Goal: Task Accomplishment & Management: Manage account settings

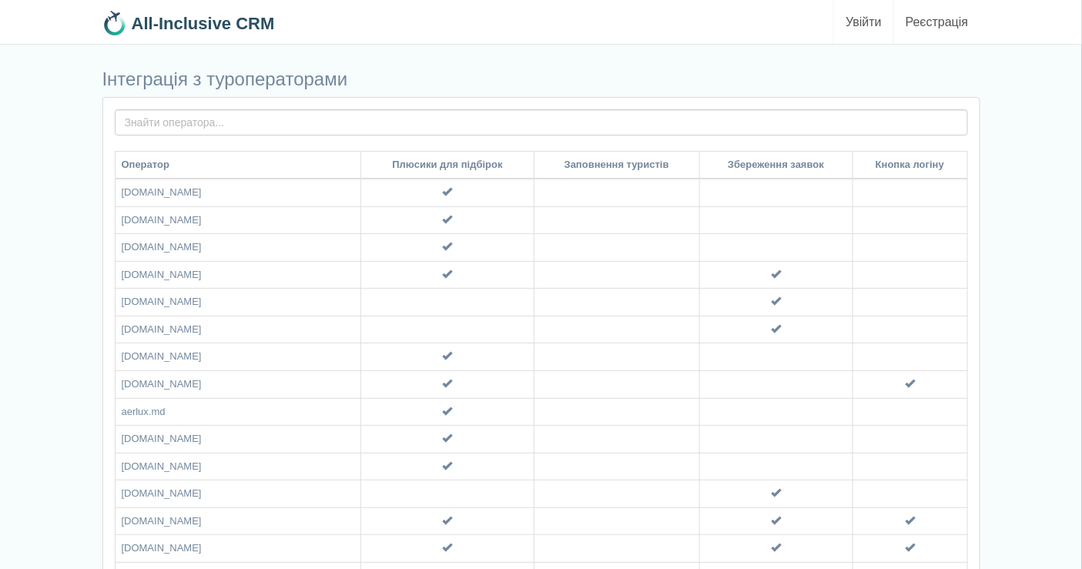
click at [875, 19] on link "Увійти" at bounding box center [863, 22] width 59 height 44
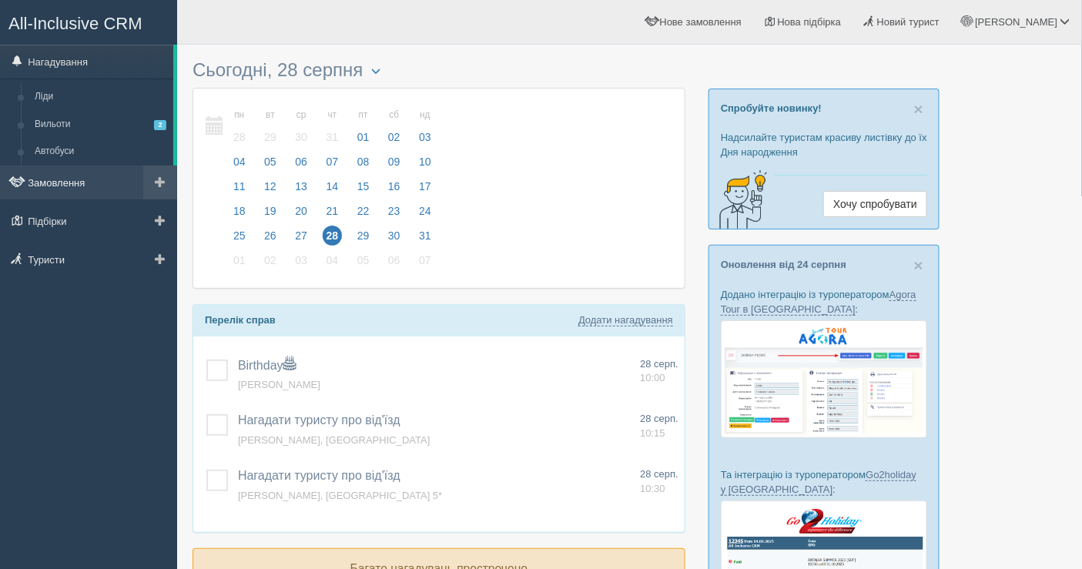
click at [73, 179] on link "Замовлення" at bounding box center [88, 183] width 177 height 34
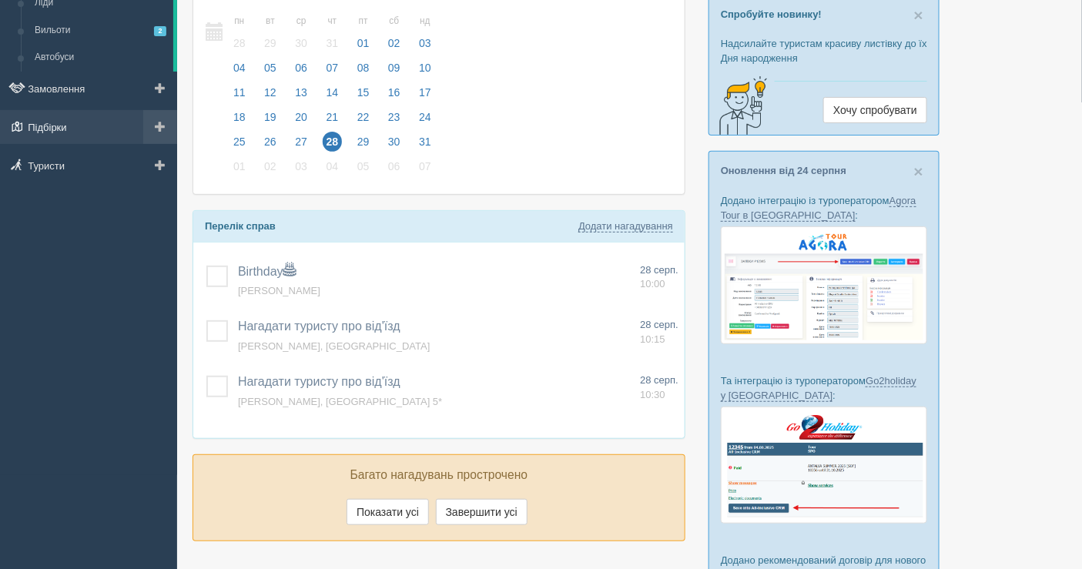
scroll to position [55, 0]
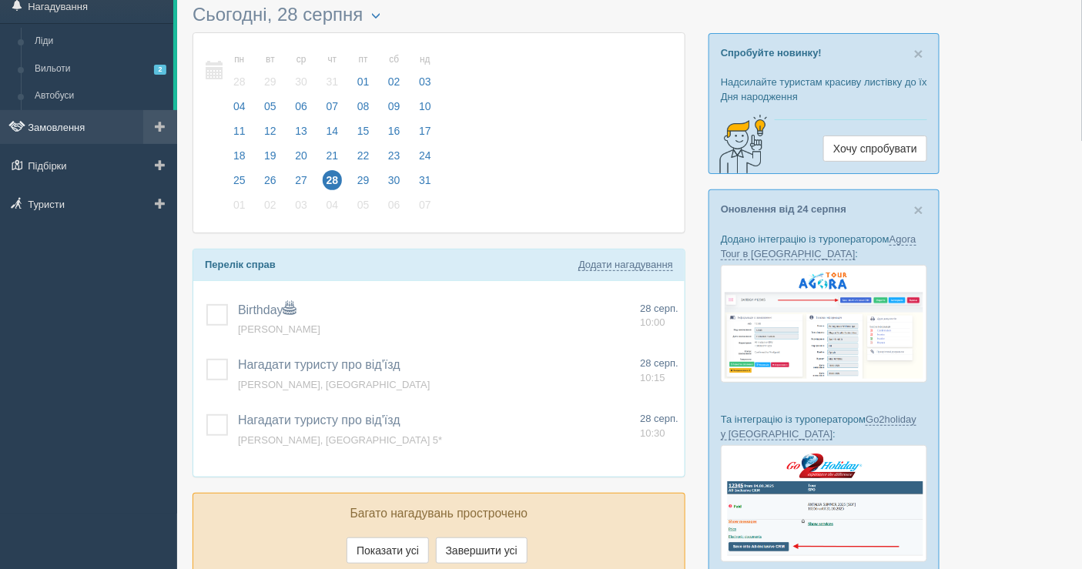
click at [79, 132] on link "Замовлення" at bounding box center [88, 127] width 177 height 34
click at [59, 121] on link "Замовлення" at bounding box center [88, 127] width 177 height 34
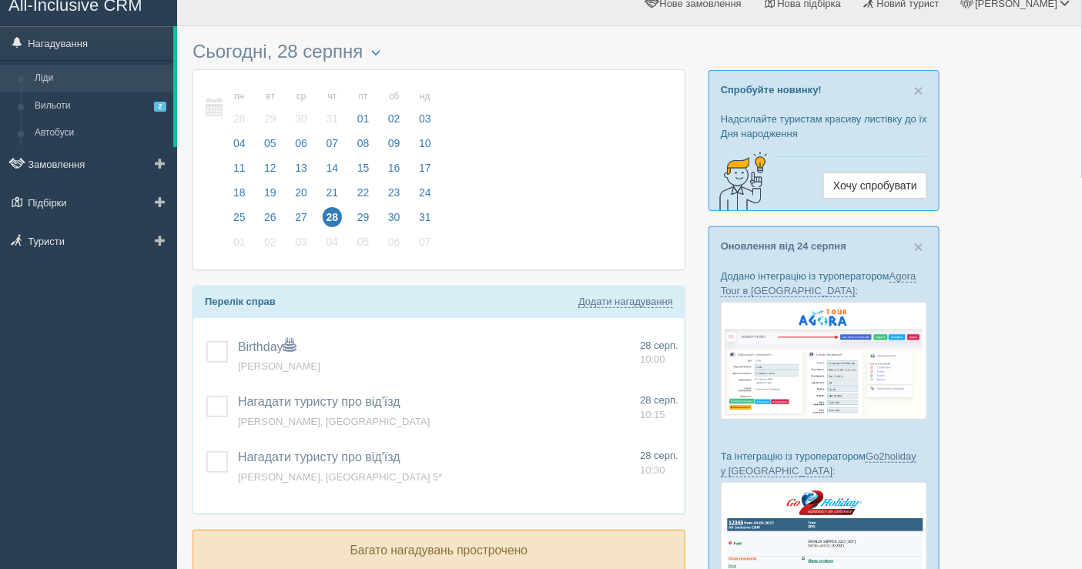
scroll to position [0, 0]
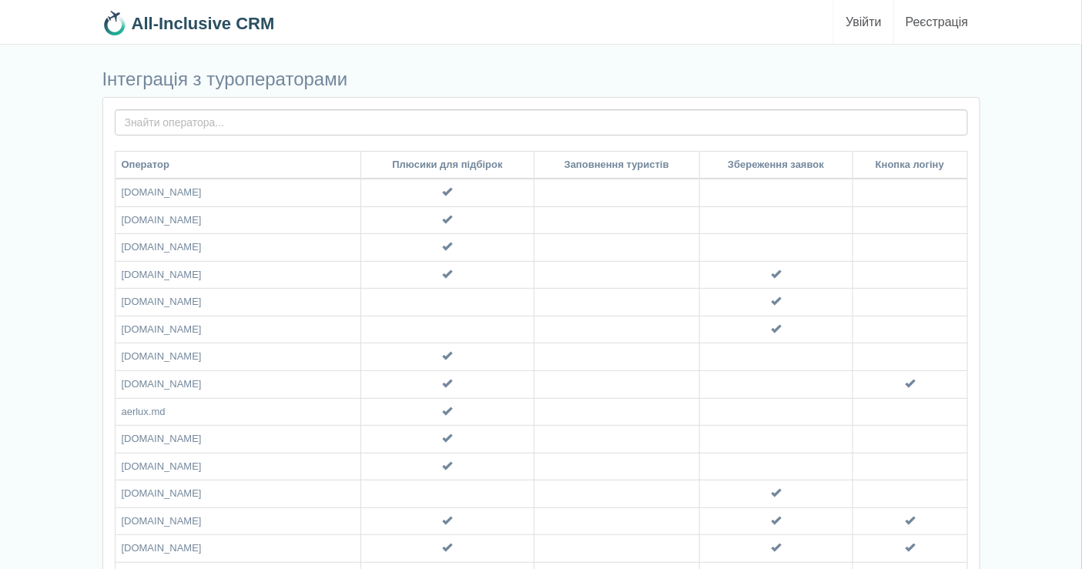
click at [861, 21] on link "Увійти" at bounding box center [863, 22] width 59 height 44
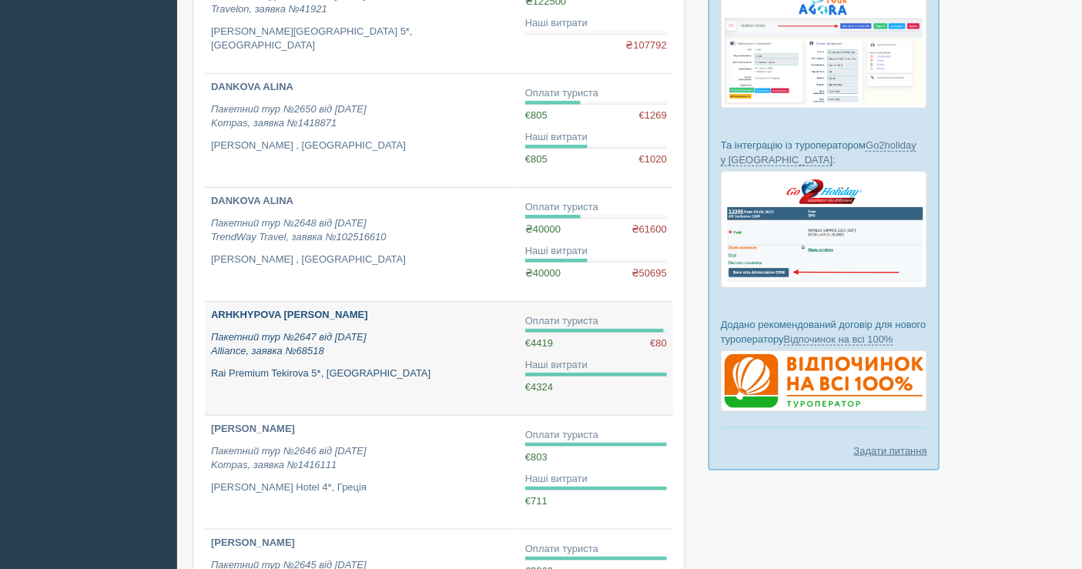
scroll to position [342, 0]
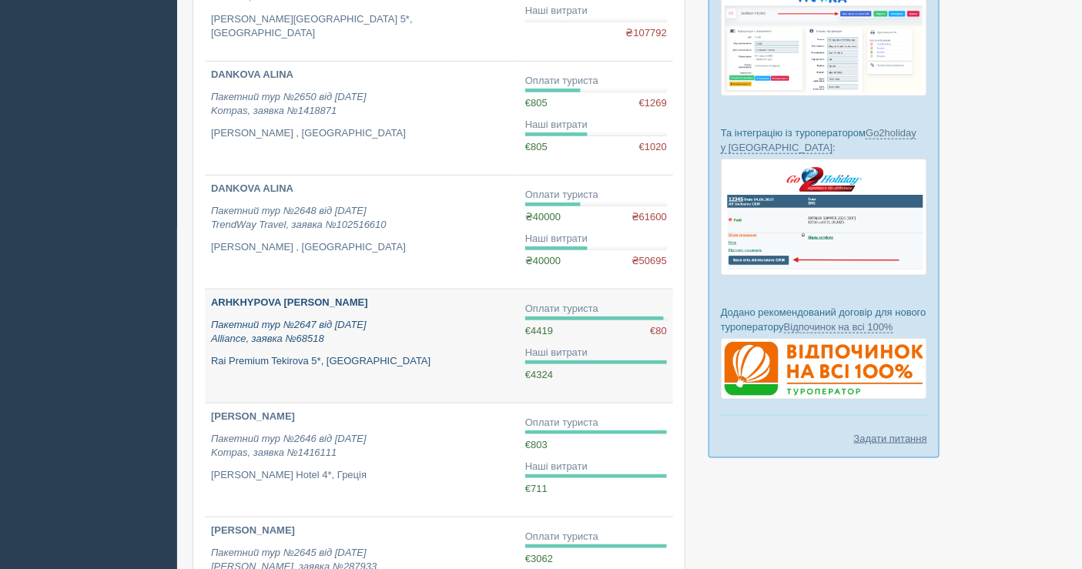
click at [392, 337] on p "Пакетний тур №2647 від 20.08.2025 Alliance, заявка №68518" at bounding box center [362, 332] width 302 height 28
click at [327, 341] on p "Пакетний тур №2647 від 20.08.2025 Alliance, заявка №68518" at bounding box center [362, 332] width 302 height 28
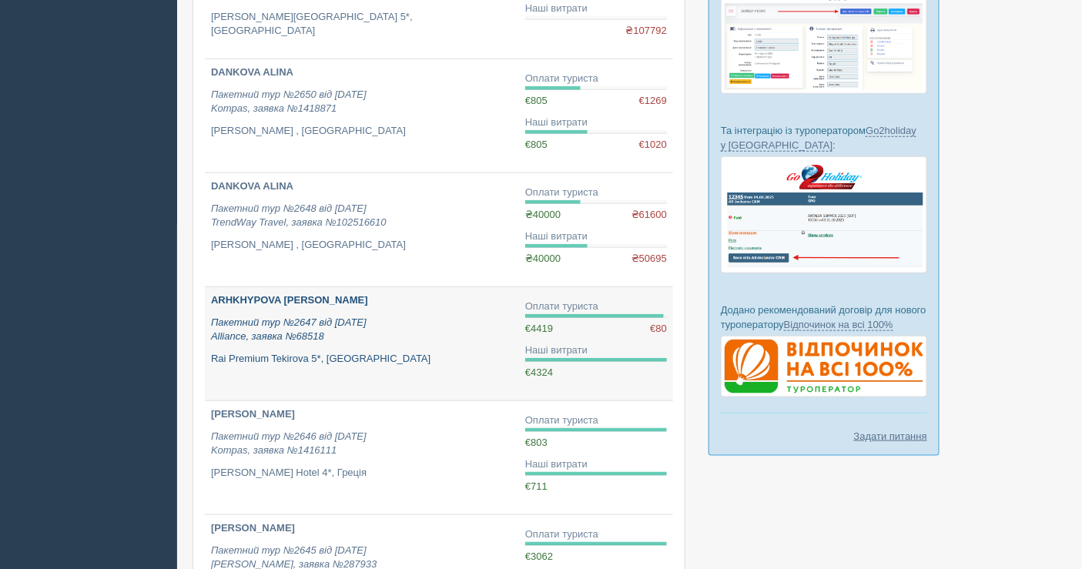
scroll to position [427, 0]
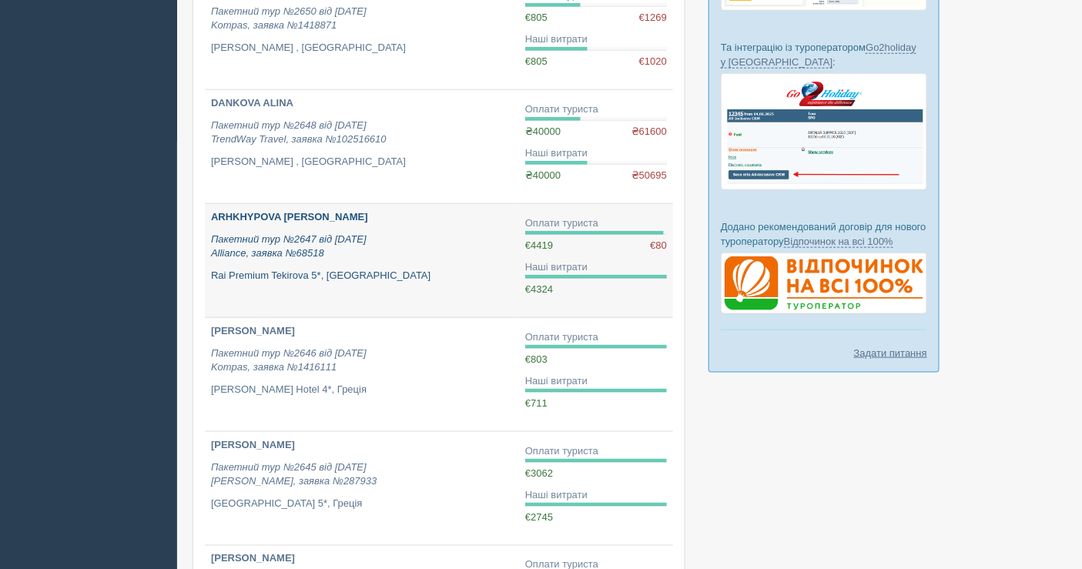
click at [326, 259] on div "ARHKHYPOVA IRYNA Пакетний тур №2647 від 20.08.2025 Alliance, заявка №68518 Rai …" at bounding box center [362, 246] width 302 height 72
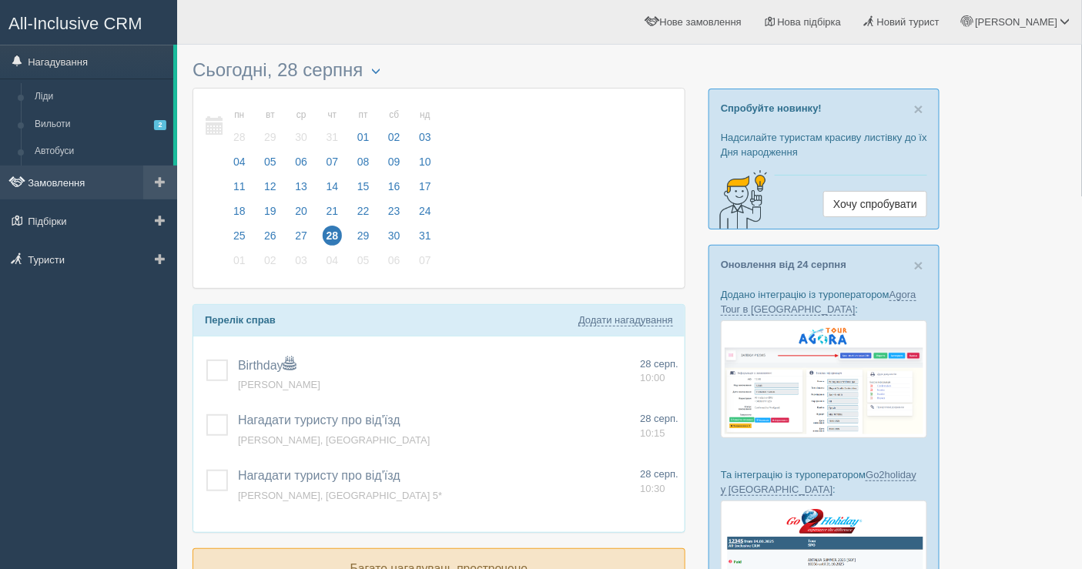
click at [81, 183] on link "Замовлення" at bounding box center [88, 183] width 177 height 34
click at [100, 170] on link "Замовлення" at bounding box center [88, 183] width 177 height 34
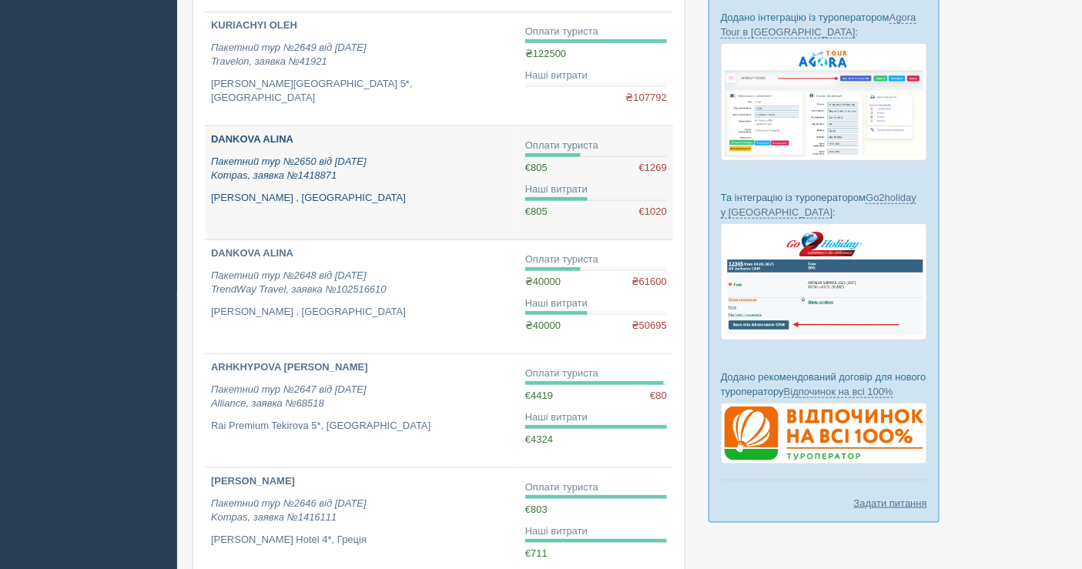
scroll to position [256, 0]
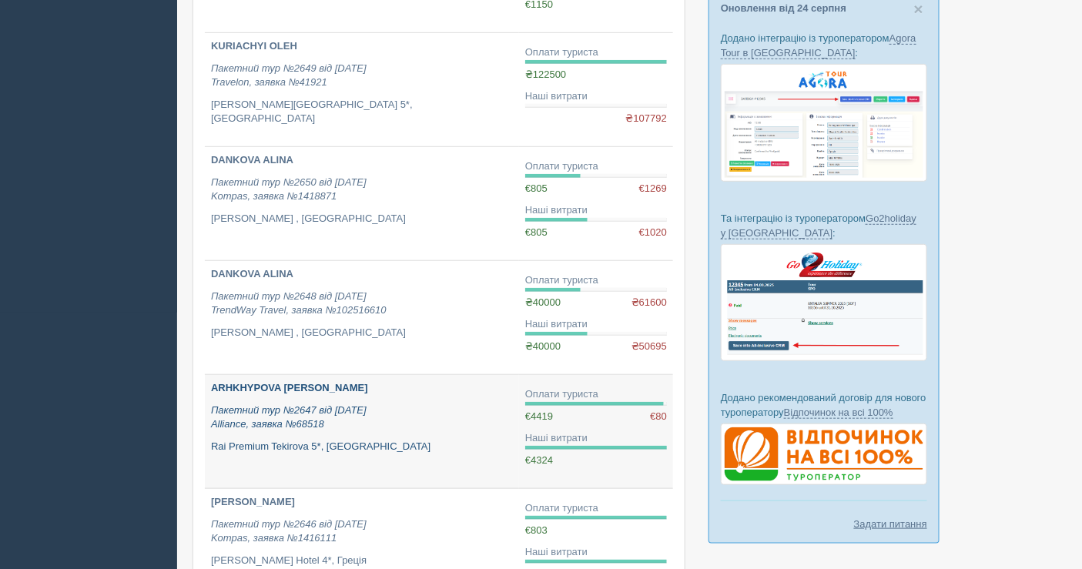
click at [384, 414] on p "Пакетний тур №2647 від 20.08.2025 Alliance, заявка №68518" at bounding box center [362, 418] width 302 height 28
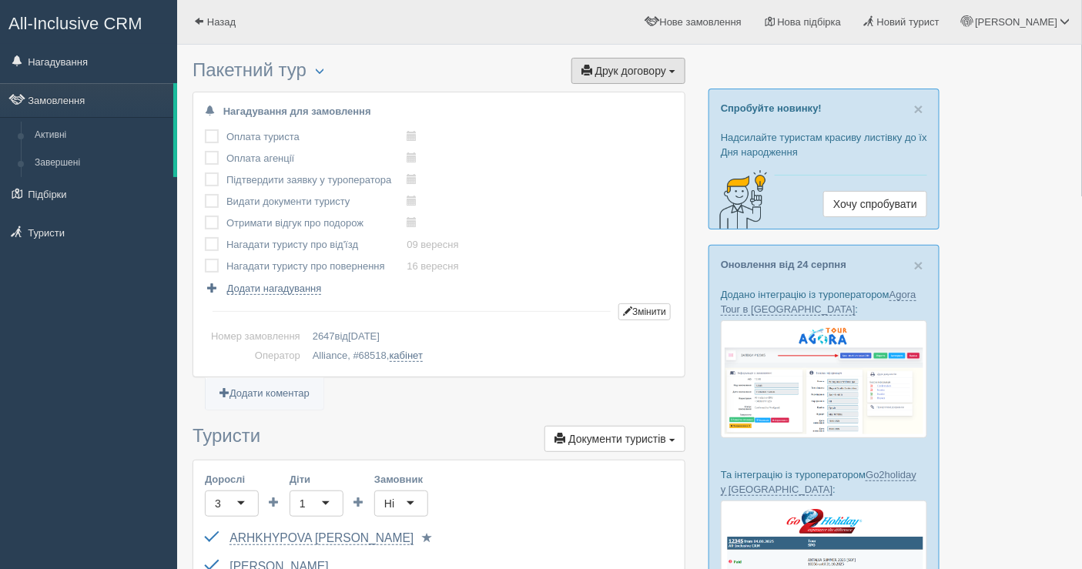
click at [623, 68] on span "Друк договору" at bounding box center [630, 71] width 71 height 12
click at [607, 91] on link "Alliance" at bounding box center [624, 98] width 122 height 25
click at [632, 62] on button "Друк договору Друк" at bounding box center [629, 71] width 114 height 26
click at [602, 99] on link "Alliance" at bounding box center [624, 98] width 122 height 25
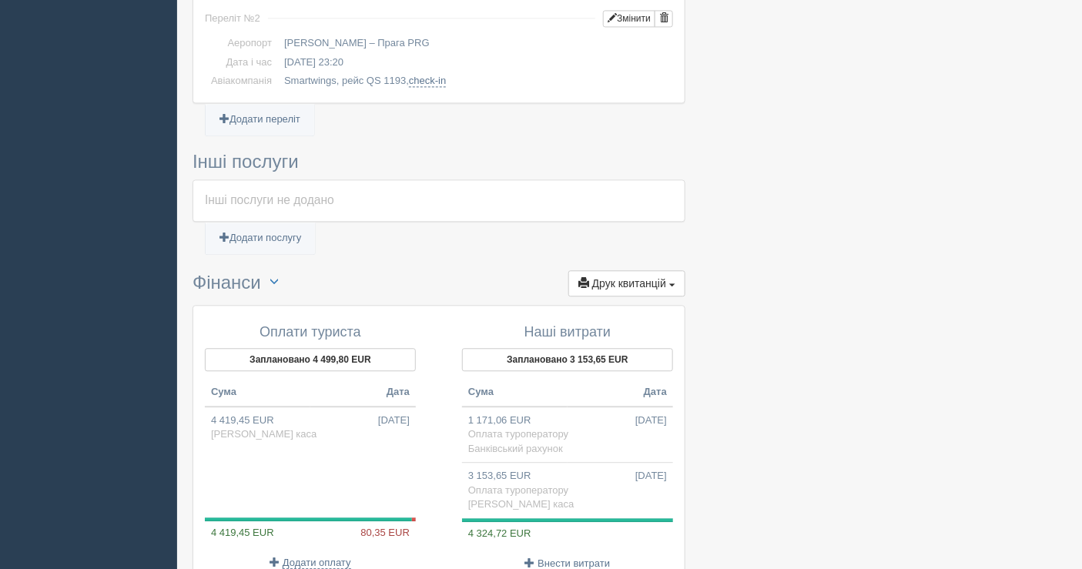
scroll to position [1112, 0]
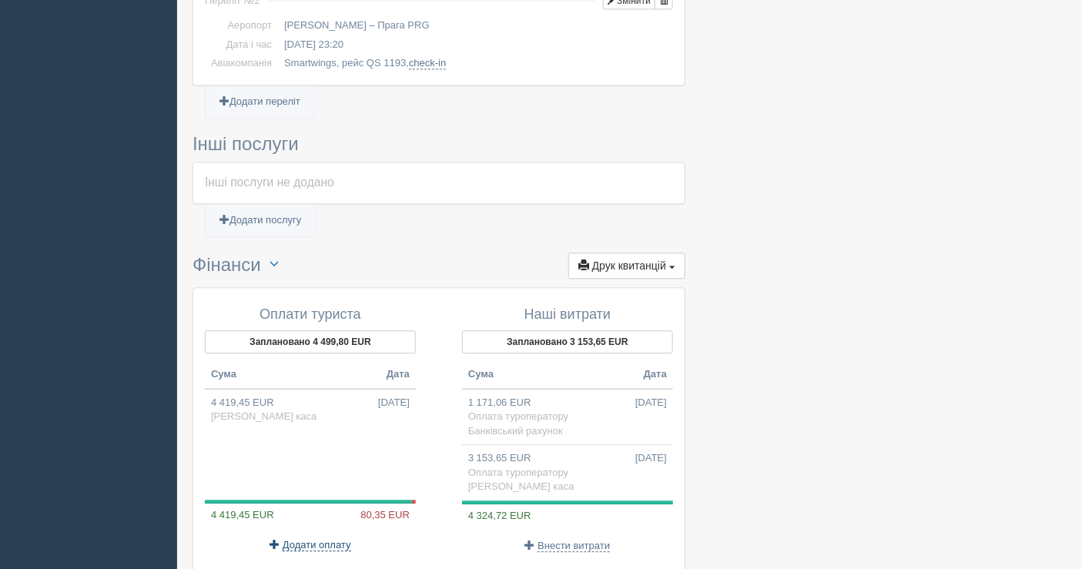
click at [326, 539] on span "Додати оплату" at bounding box center [317, 545] width 69 height 12
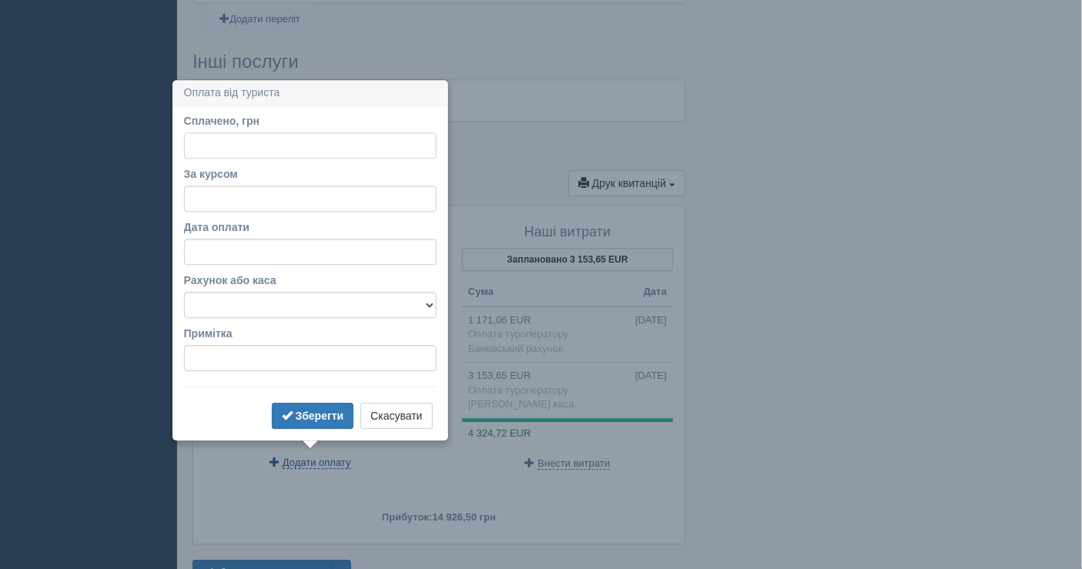
scroll to position [1273, 0]
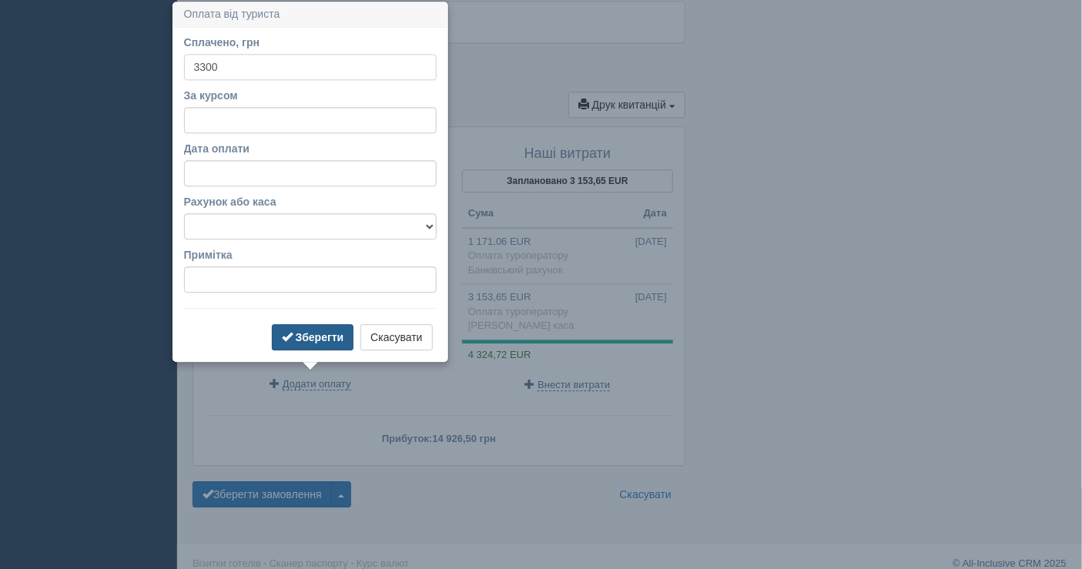
type input "3300"
click at [308, 333] on b "Зберегти" at bounding box center [320, 337] width 49 height 12
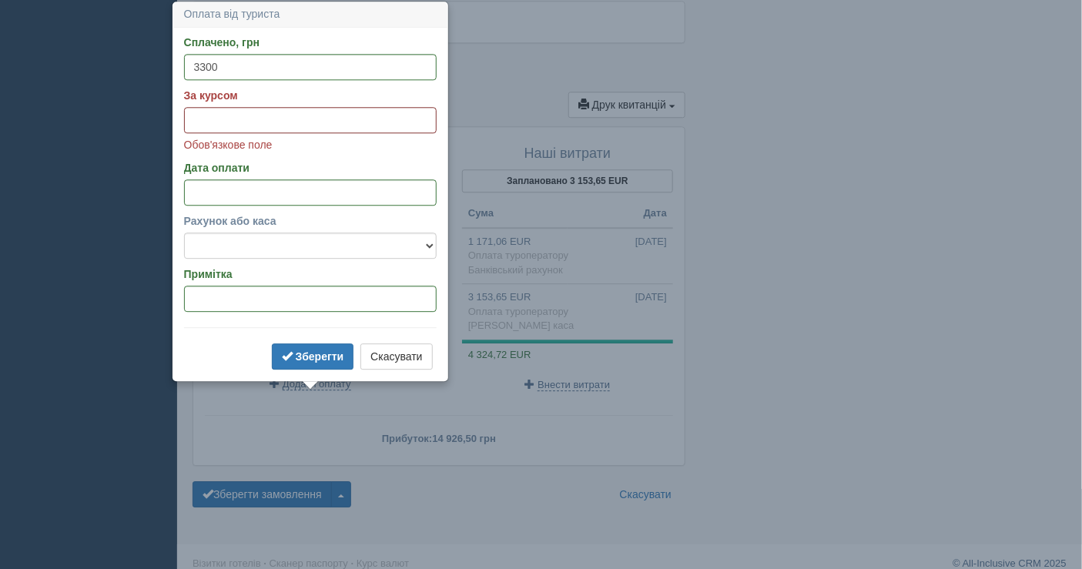
click at [245, 116] on input "За курсом" at bounding box center [310, 120] width 253 height 26
click at [392, 364] on button "Скасувати" at bounding box center [396, 357] width 72 height 26
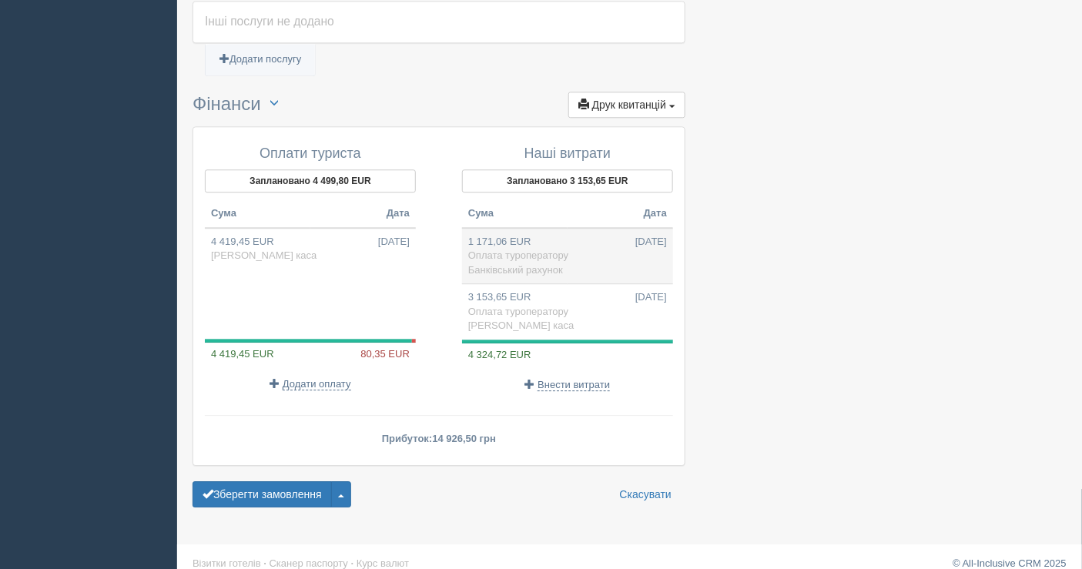
click at [545, 250] on span "Оплата туроператору" at bounding box center [518, 256] width 100 height 12
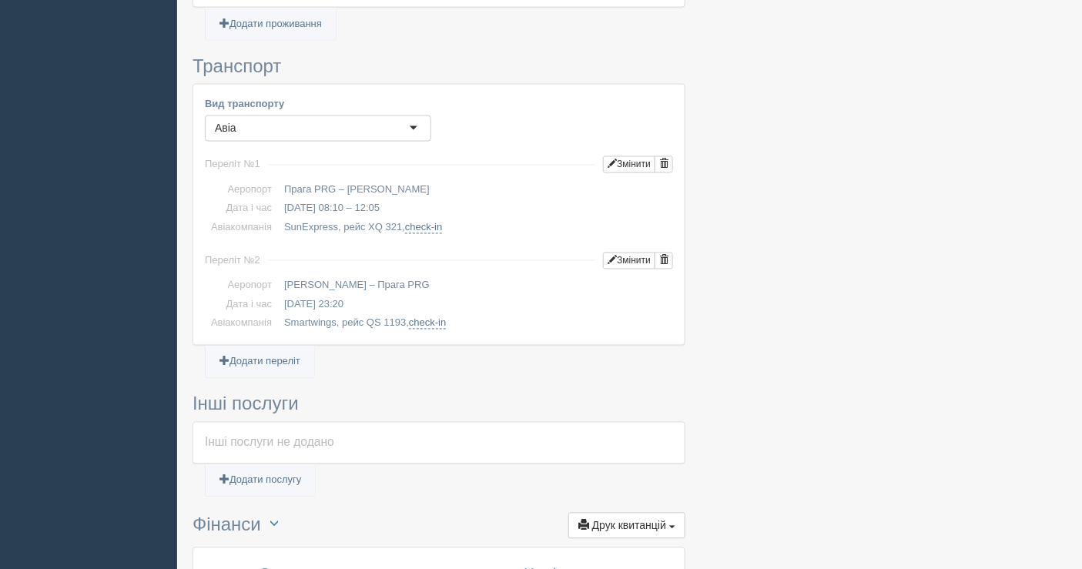
type input "48400.00"
type input "41.33"
select select "1598"
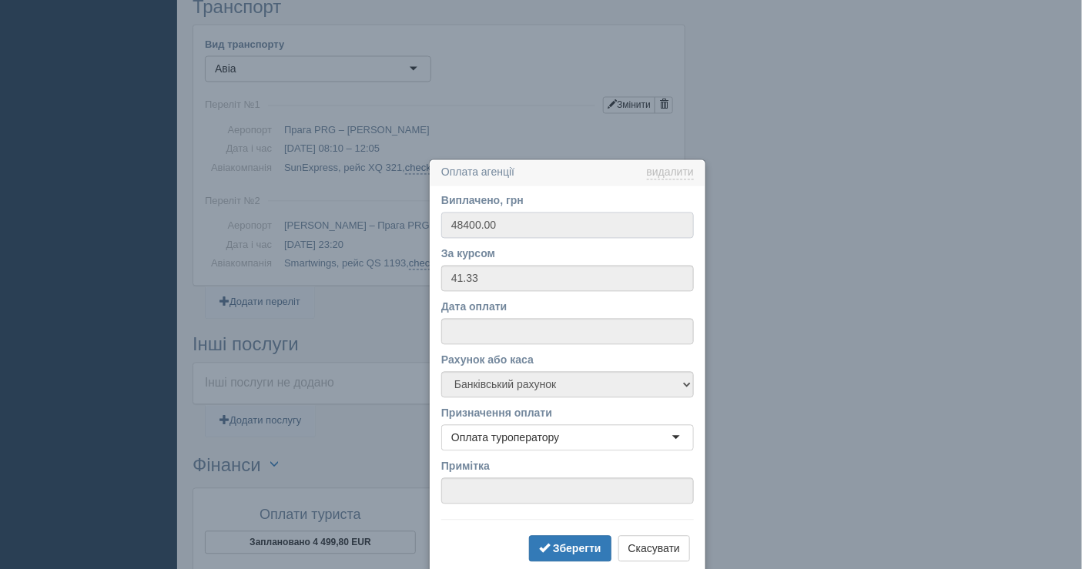
scroll to position [1071, 0]
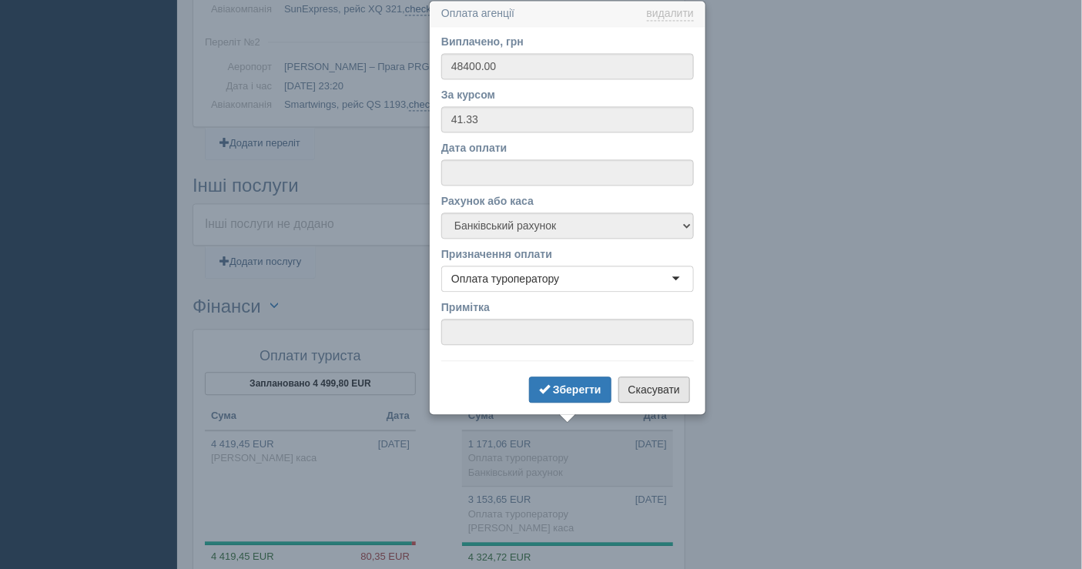
click at [651, 387] on button "Скасувати" at bounding box center [655, 390] width 72 height 26
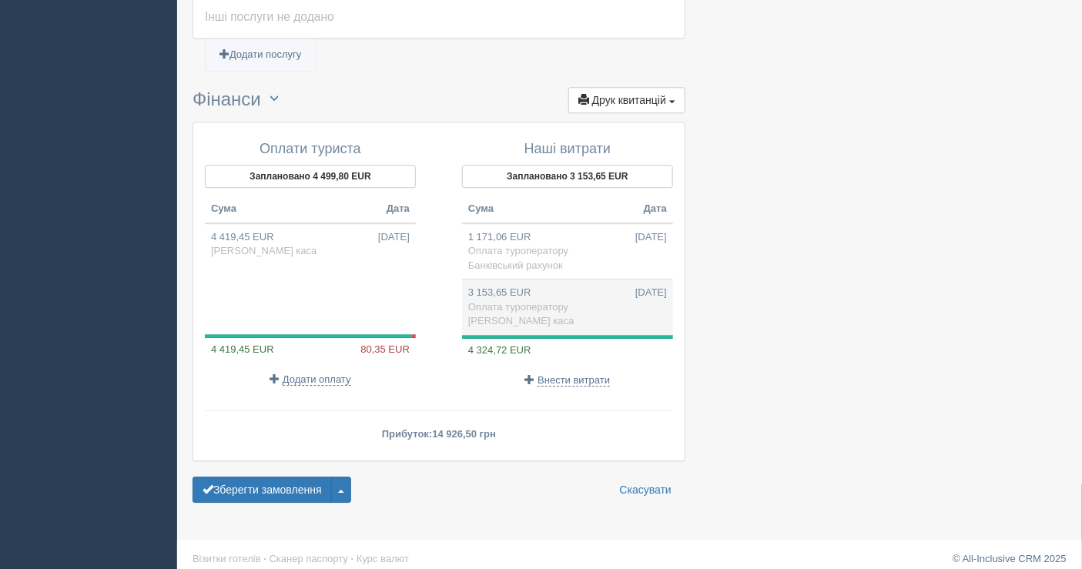
click at [541, 290] on td "3 153,65 EUR 25.08.2025 Оплата туроператору Готівкова каса" at bounding box center [567, 307] width 211 height 55
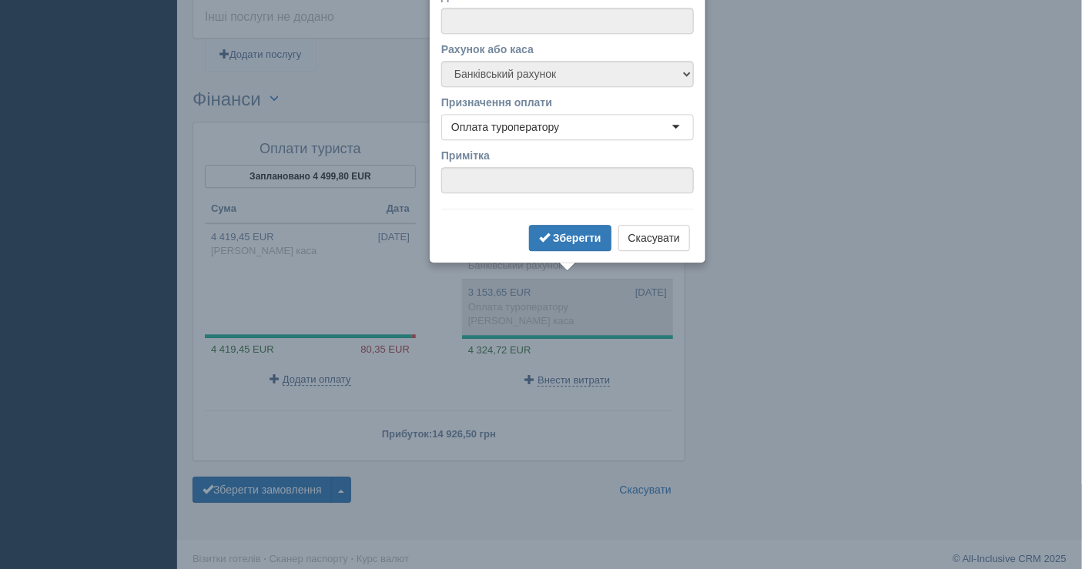
type input "156673.50"
type input "49.68"
select select "1597"
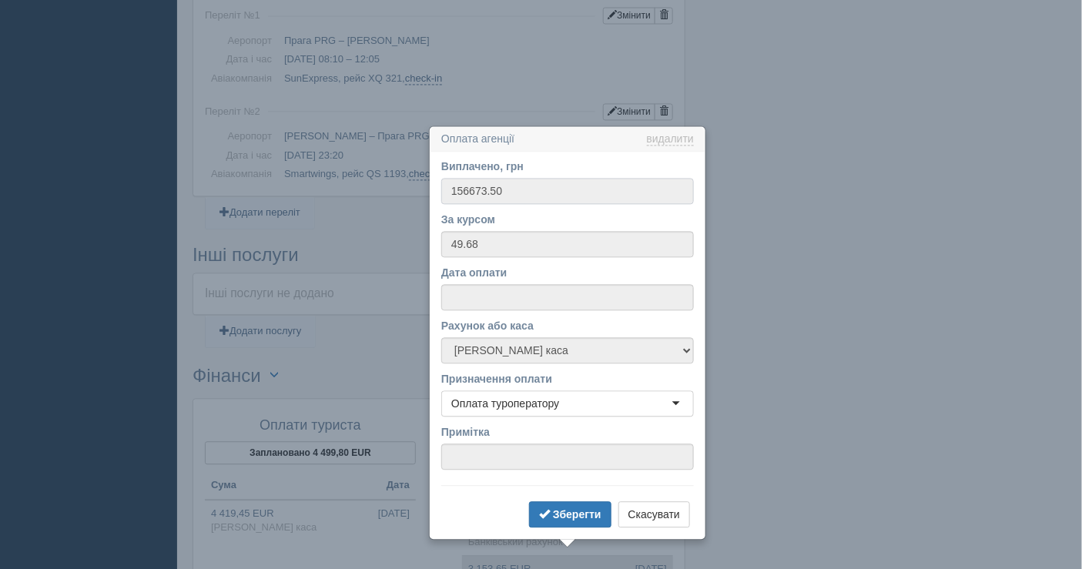
scroll to position [1126, 0]
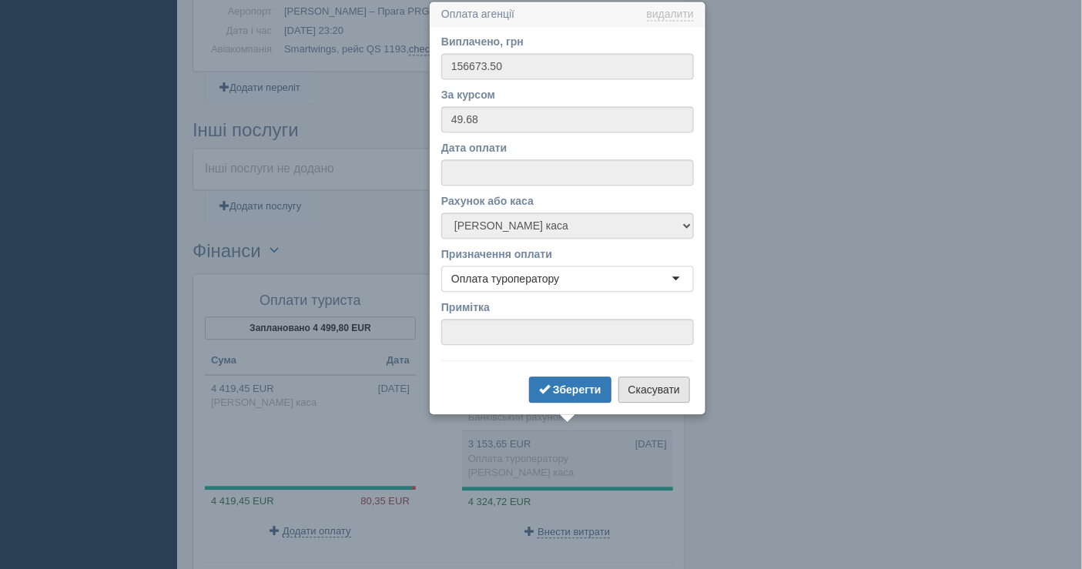
click at [661, 383] on button "Скасувати" at bounding box center [655, 390] width 72 height 26
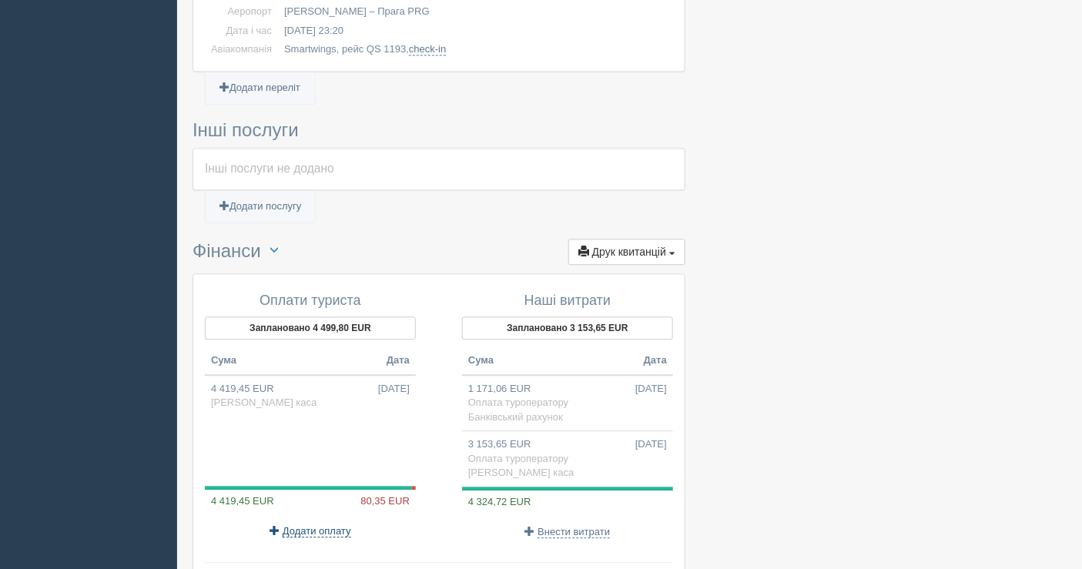
click at [295, 525] on span "Додати оплату" at bounding box center [317, 531] width 69 height 12
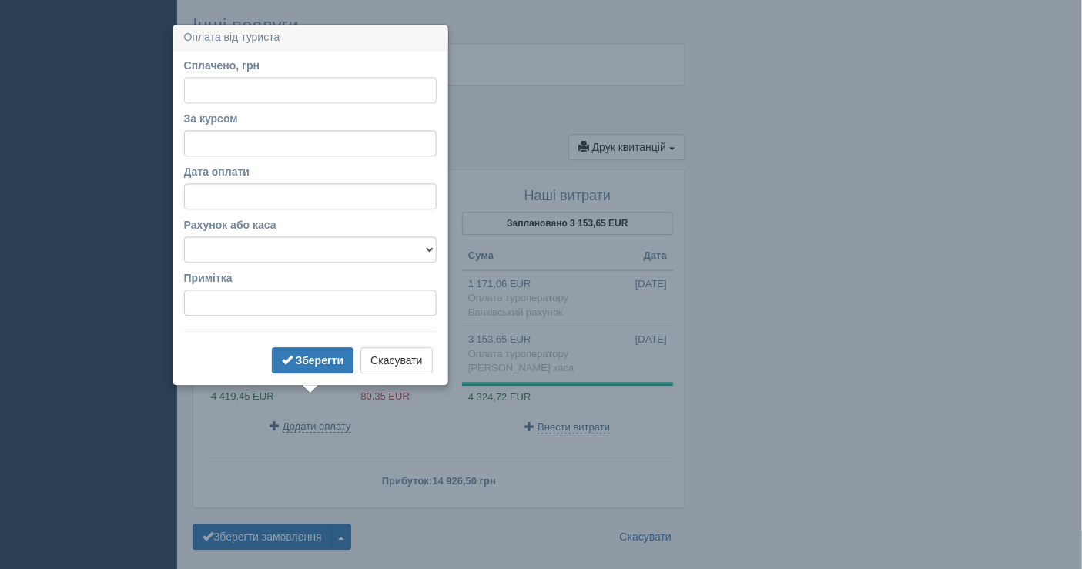
scroll to position [1254, 0]
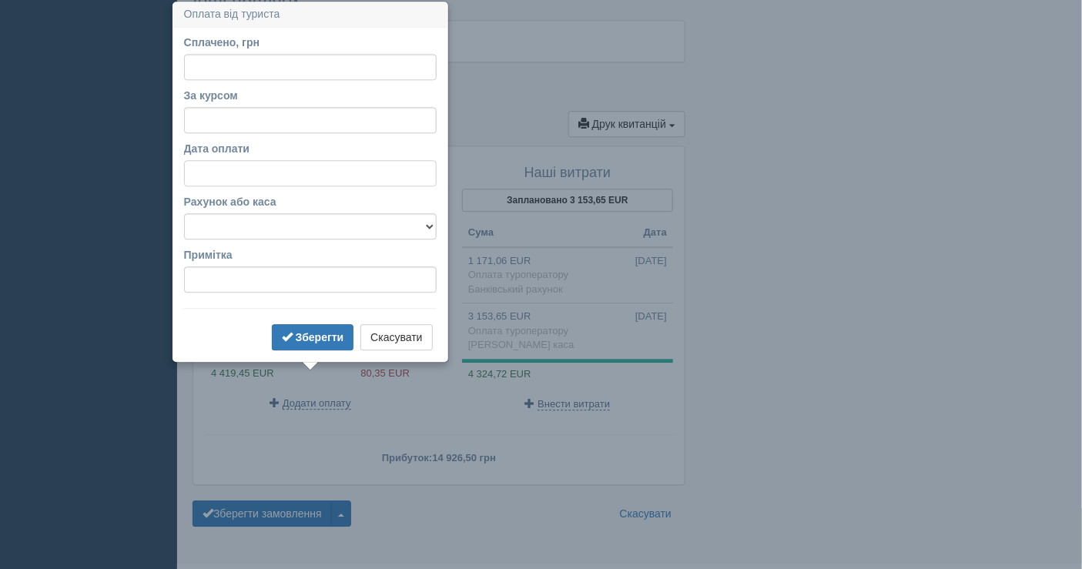
click at [225, 170] on input "Дата оплати" at bounding box center [310, 173] width 253 height 26
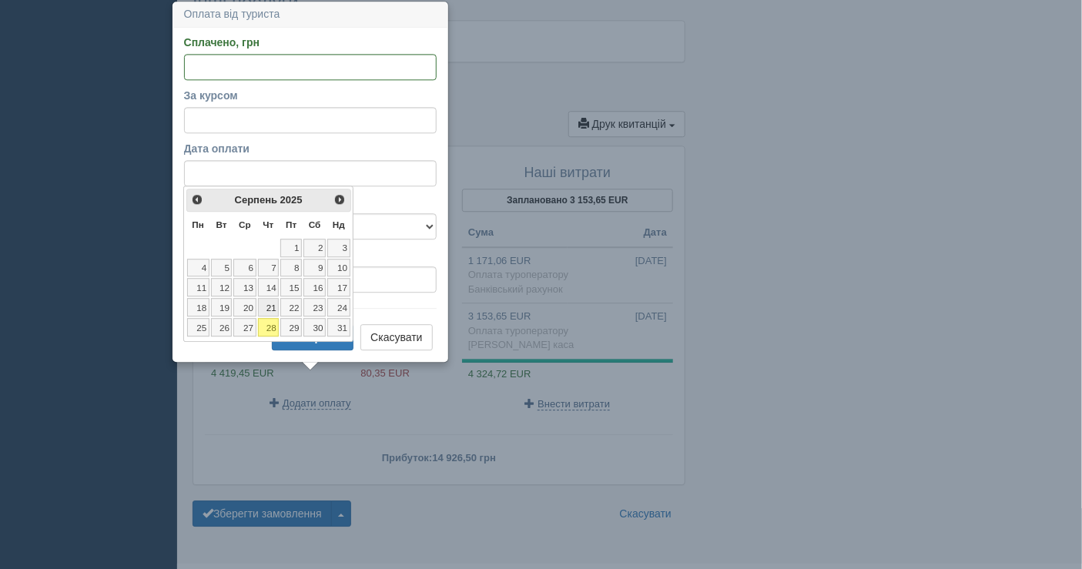
click at [267, 303] on link "21" at bounding box center [269, 307] width 22 height 18
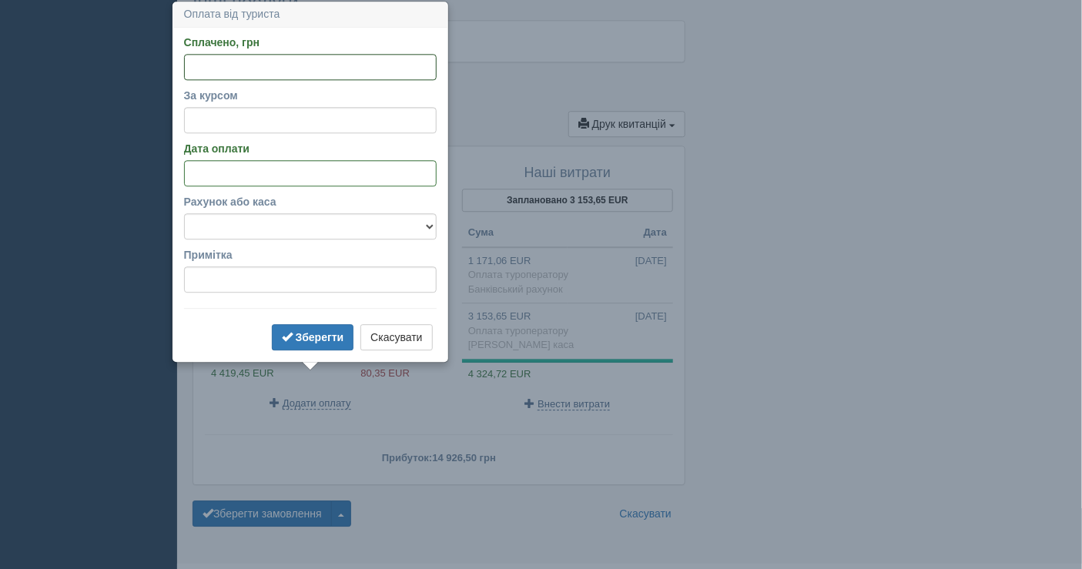
click at [252, 78] on input "Сплачено, грн" at bounding box center [310, 67] width 253 height 26
type input "3300"
click at [258, 125] on input "За курсом" at bounding box center [310, 120] width 253 height 26
type input "49.68"
click at [288, 227] on select "Банківський рахунок Готівкова каса" at bounding box center [310, 226] width 253 height 26
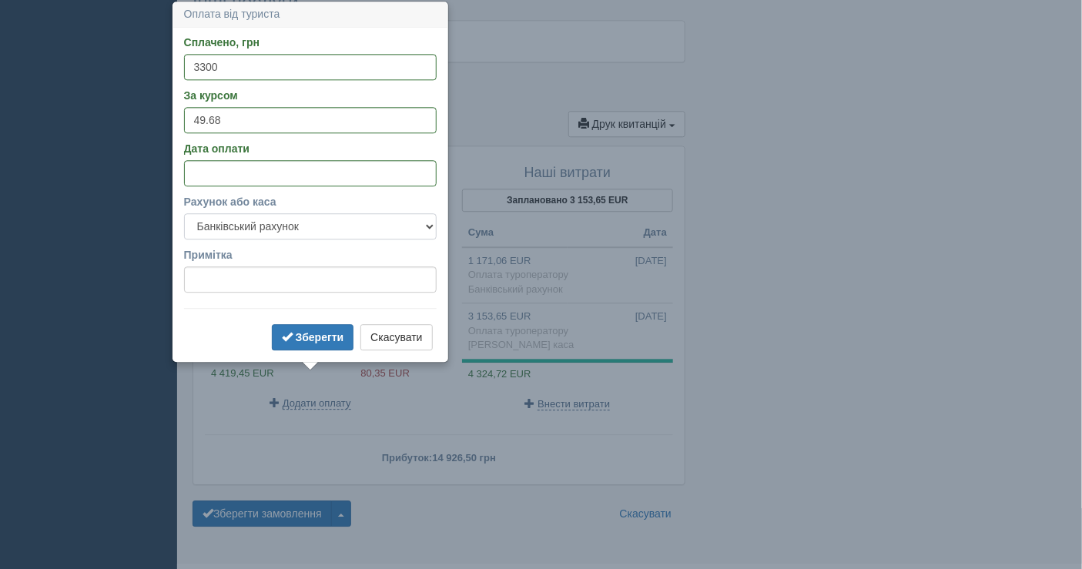
click at [184, 213] on select "Банківський рахунок Готівкова каса" at bounding box center [310, 226] width 253 height 26
click at [324, 340] on b "Зберегти" at bounding box center [320, 337] width 49 height 12
click at [305, 221] on select "Банківський рахунок Готівкова каса" at bounding box center [310, 226] width 253 height 26
select select "1597"
click at [184, 213] on select "Банківський рахунок Готівкова каса" at bounding box center [310, 226] width 253 height 26
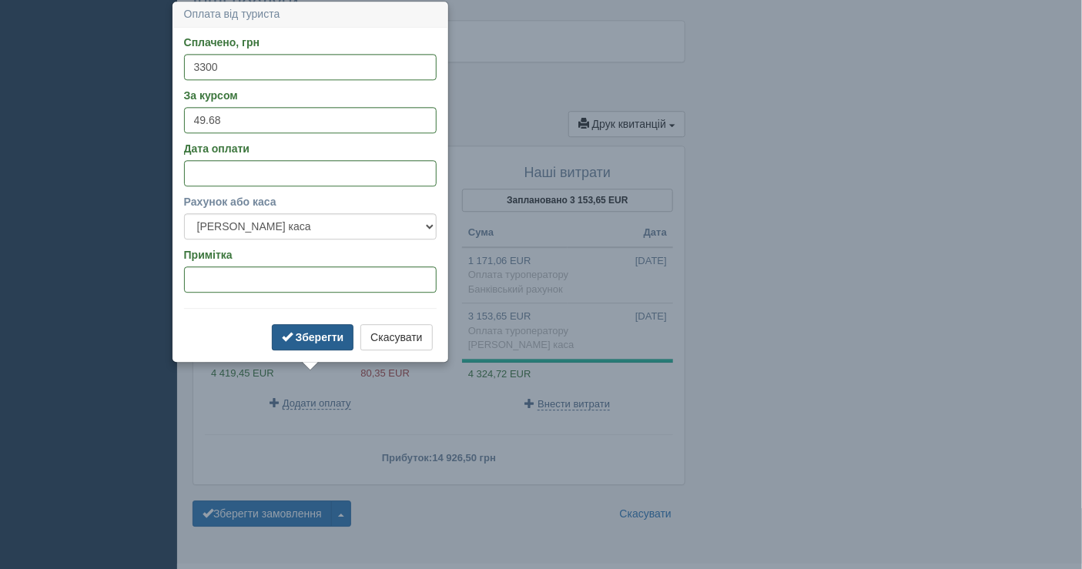
click at [337, 331] on b "Зберегти" at bounding box center [320, 337] width 49 height 12
click at [299, 331] on b "Зберегти" at bounding box center [320, 337] width 49 height 12
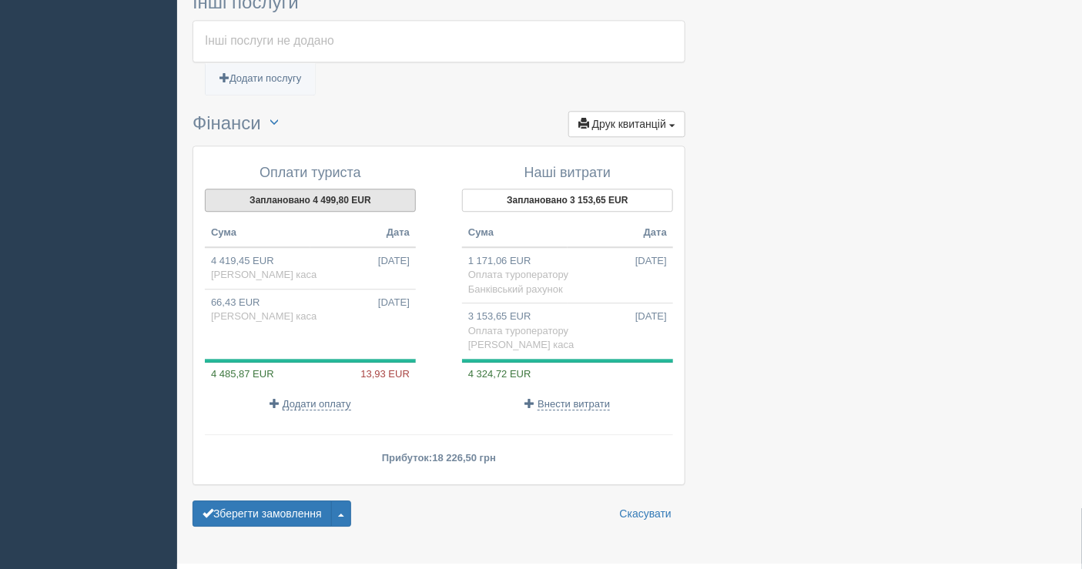
click at [330, 189] on button "Заплановано 4 499,80 EUR" at bounding box center [310, 200] width 211 height 23
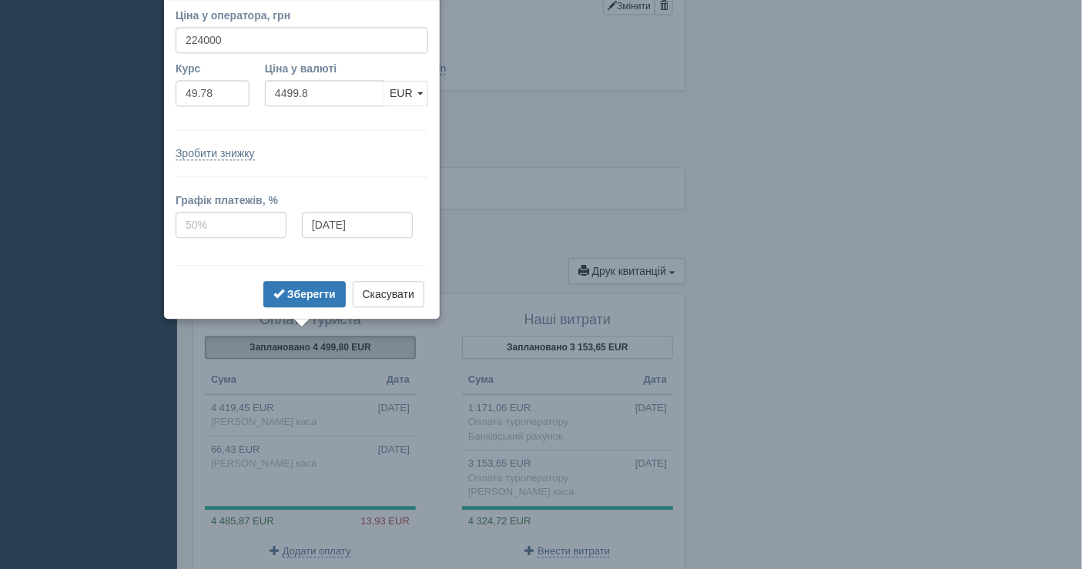
scroll to position [1081, 0]
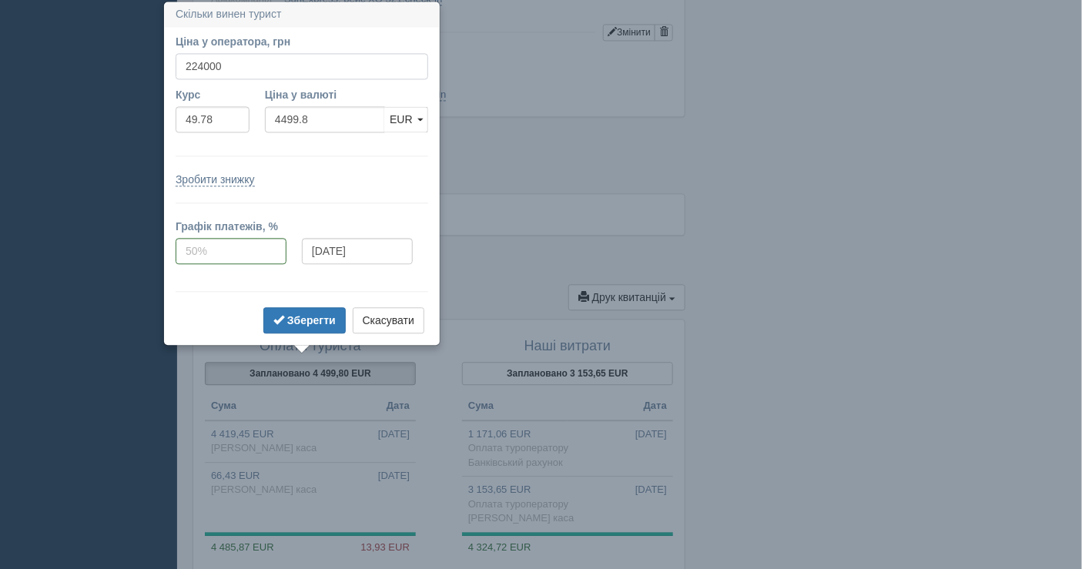
click at [202, 67] on input "224000" at bounding box center [302, 66] width 253 height 26
type input "223300"
type input "4485.74"
click at [299, 318] on b "Зберегти" at bounding box center [311, 320] width 49 height 12
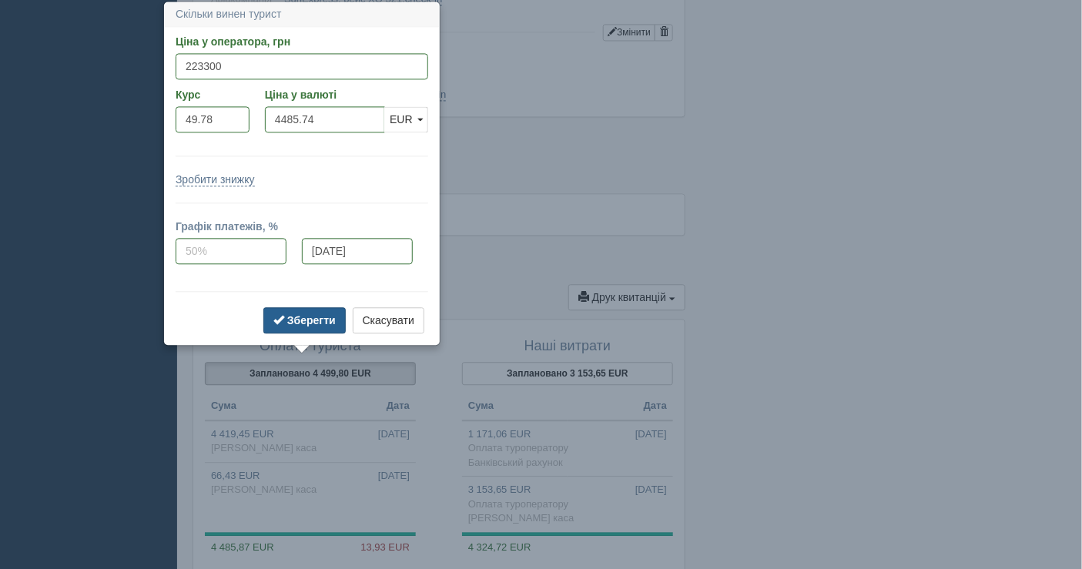
click at [323, 314] on b "Зберегти" at bounding box center [311, 320] width 49 height 12
click at [317, 314] on b "Зберегти" at bounding box center [311, 320] width 49 height 12
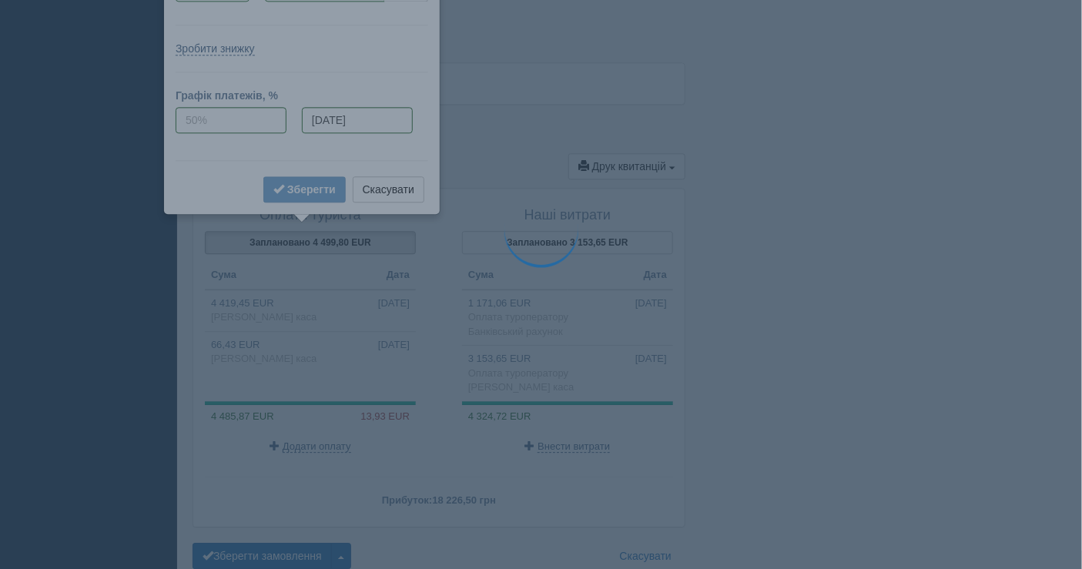
scroll to position [1252, 0]
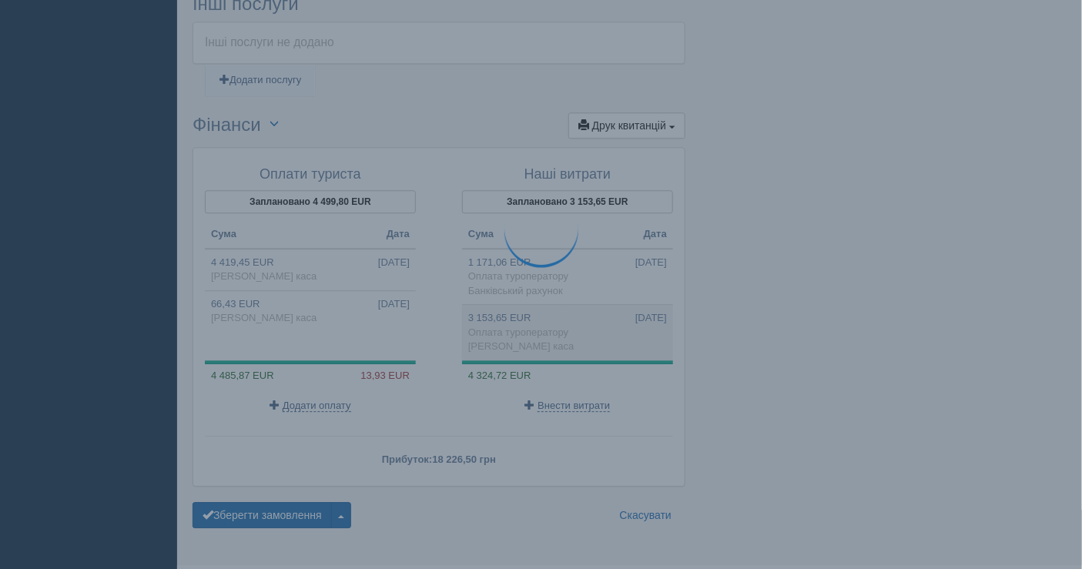
click at [568, 323] on td "3 153,65 EUR 25.08.2025 Оплата туроператору Готівкова каса" at bounding box center [567, 332] width 211 height 55
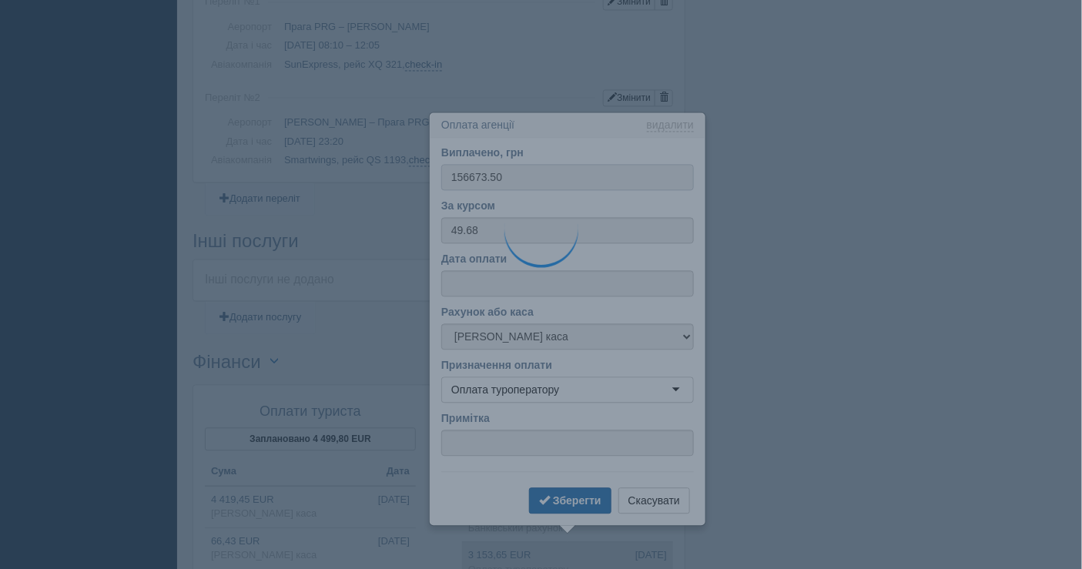
scroll to position [1126, 0]
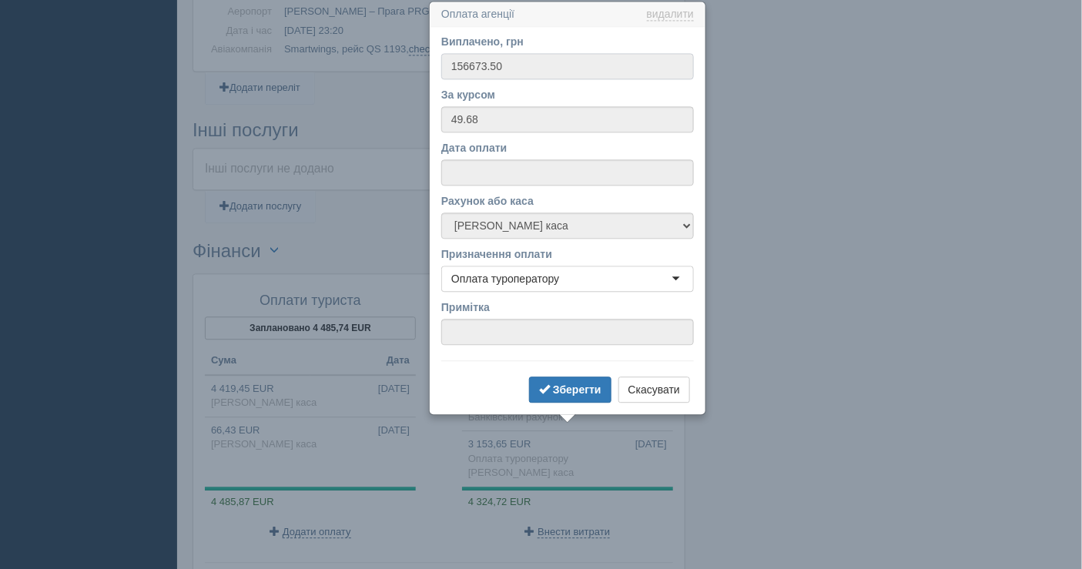
drag, startPoint x: 495, startPoint y: 65, endPoint x: 399, endPoint y: 69, distance: 95.6
click at [512, 64] on input "156673.50" at bounding box center [567, 66] width 253 height 26
drag, startPoint x: 512, startPoint y: 64, endPoint x: 447, endPoint y: 67, distance: 65.5
click at [447, 67] on input "156673.50" at bounding box center [567, 66] width 253 height 26
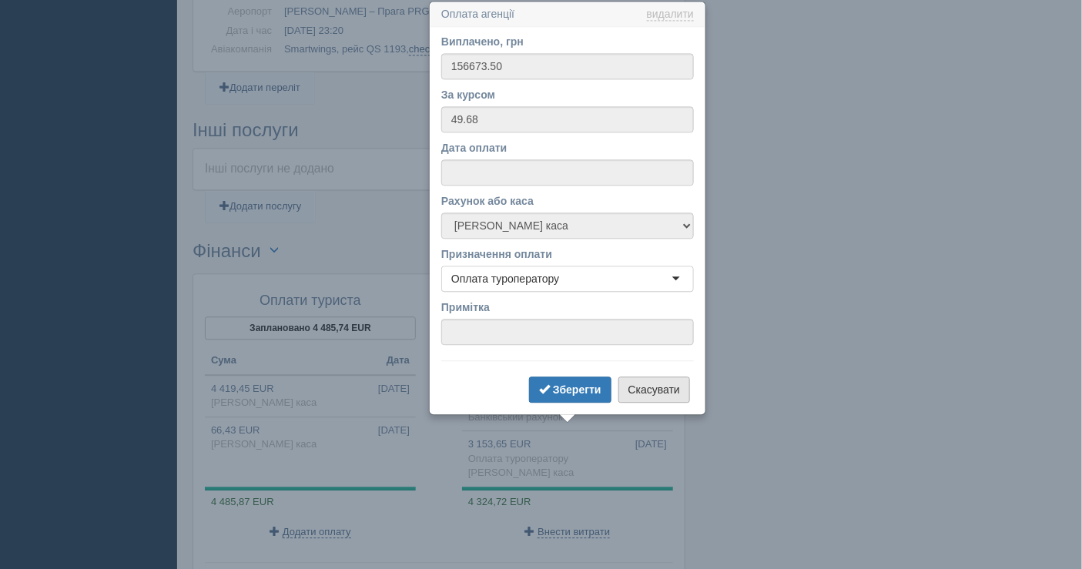
click at [652, 389] on button "Скасувати" at bounding box center [655, 390] width 72 height 26
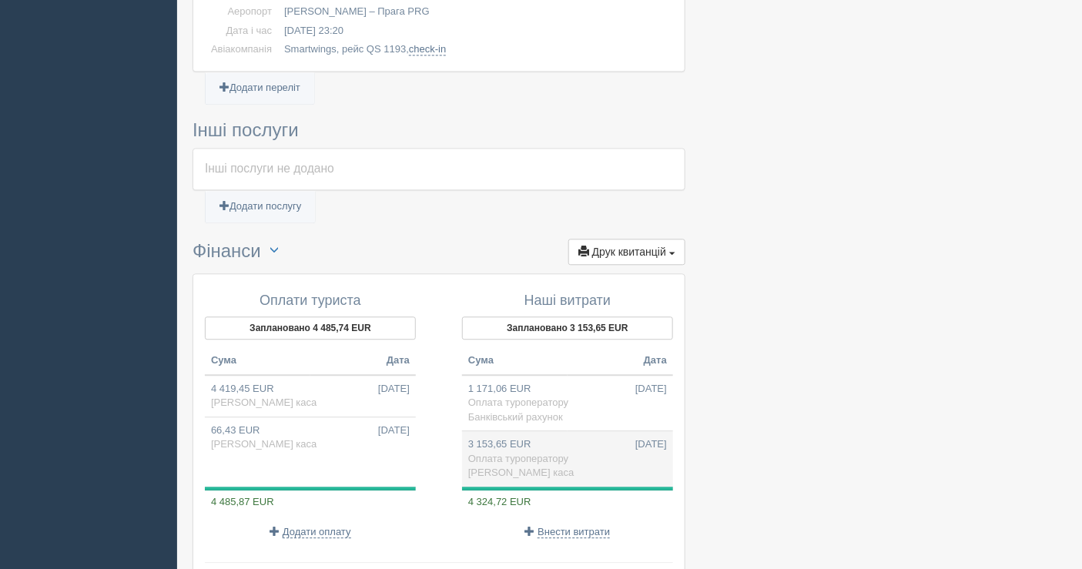
click at [501, 467] on span "Готівкова каса" at bounding box center [521, 473] width 106 height 12
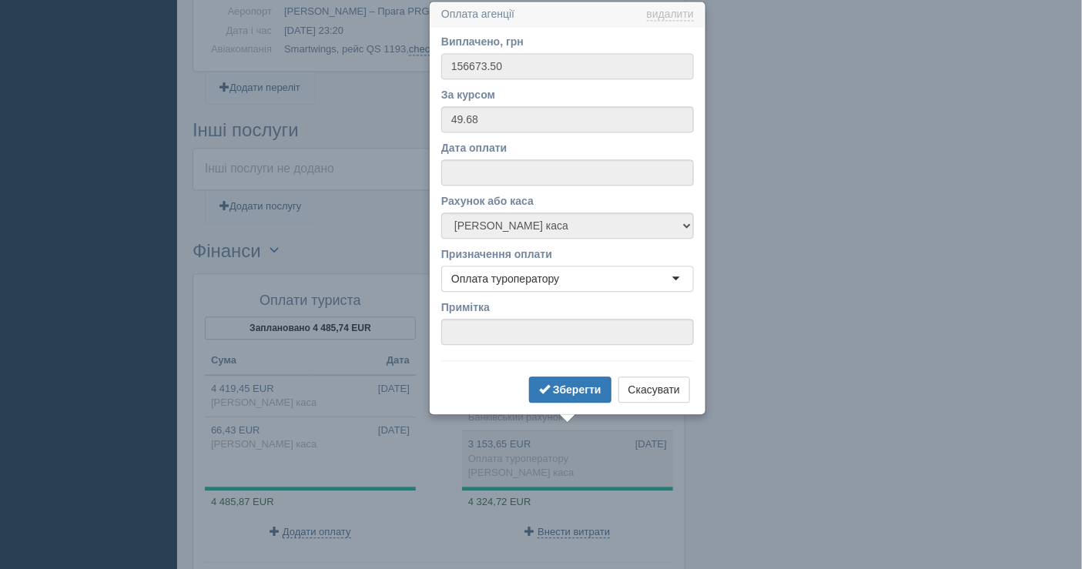
click at [483, 71] on input "156673.50" at bounding box center [567, 66] width 253 height 26
click at [645, 391] on button "Скасувати" at bounding box center [655, 390] width 72 height 26
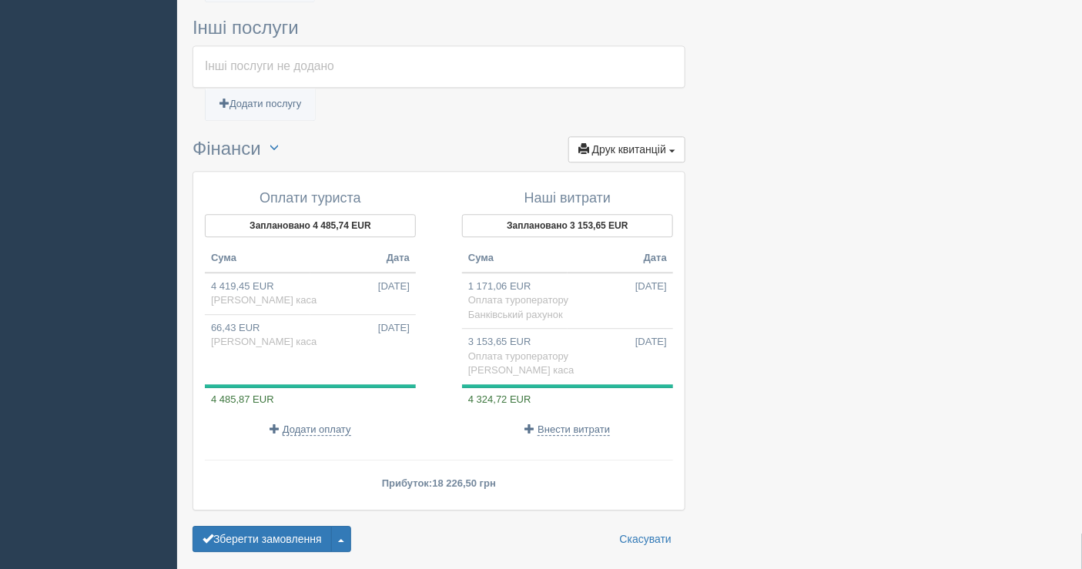
scroll to position [1278, 0]
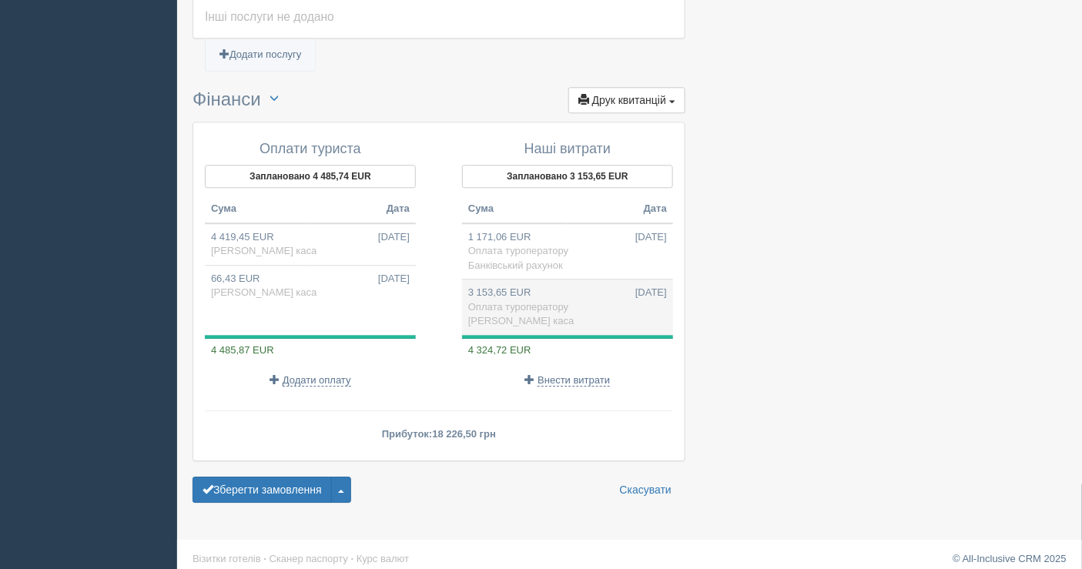
click at [518, 303] on td "3 153,65 EUR 25.08.2025 Оплата туроператору Готівкова каса" at bounding box center [567, 307] width 211 height 55
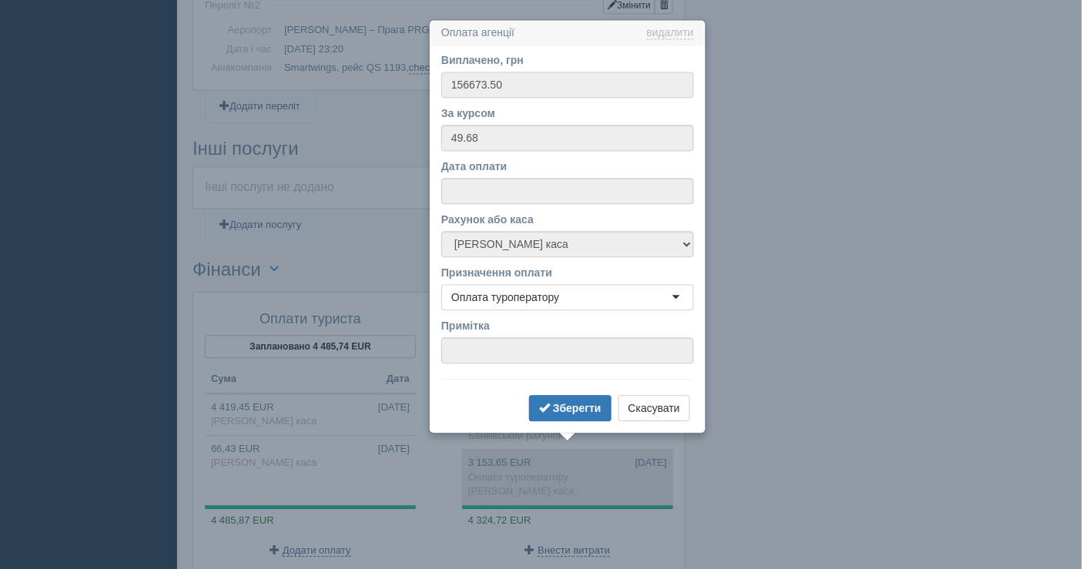
scroll to position [1126, 0]
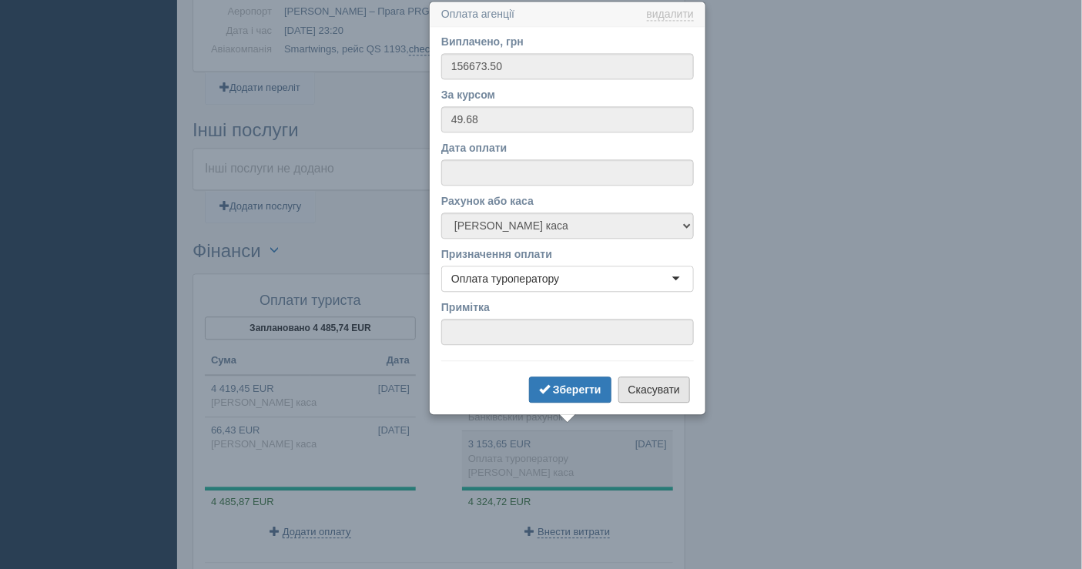
click at [655, 387] on button "Скасувати" at bounding box center [655, 390] width 72 height 26
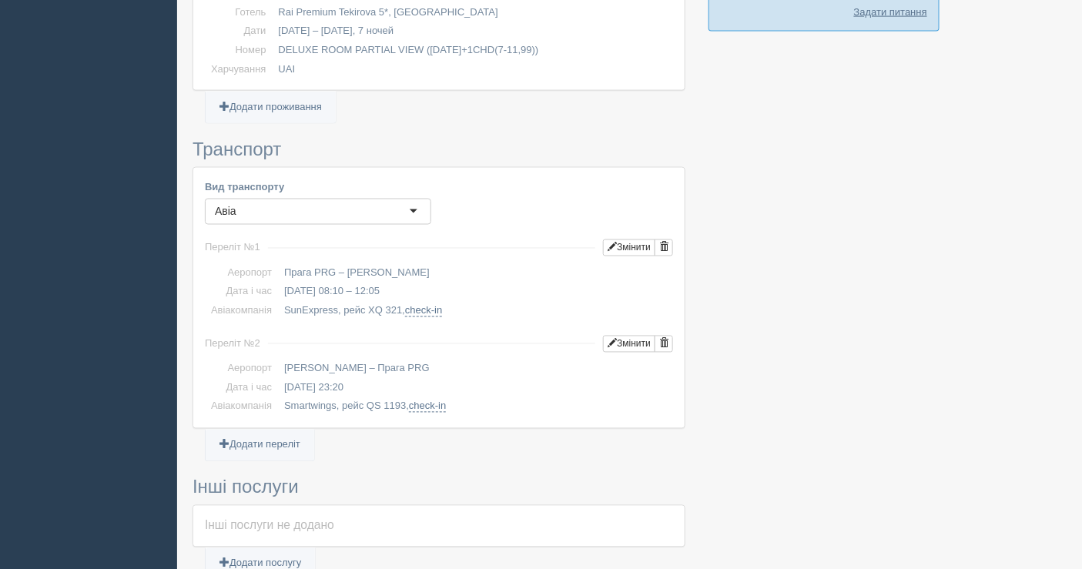
scroll to position [764, 0]
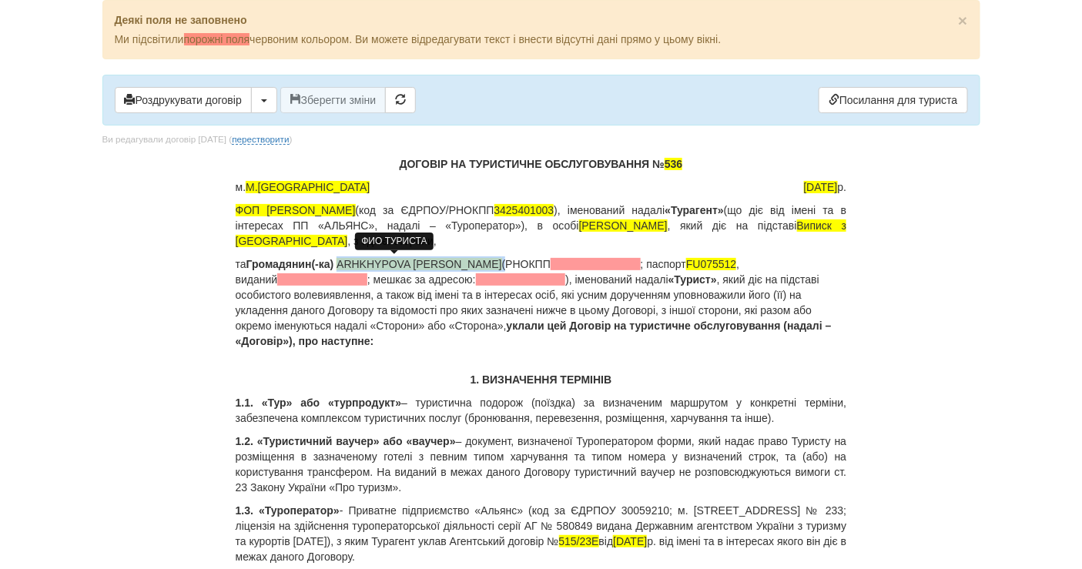
drag, startPoint x: 451, startPoint y: 256, endPoint x: 340, endPoint y: 267, distance: 111.5
click at [340, 267] on p "та Громадянин(-ка) ARHKHYPOVA [PERSON_NAME] (РНОКПП ; паспорт [PASSPORT] , вида…" at bounding box center [542, 302] width 612 height 92
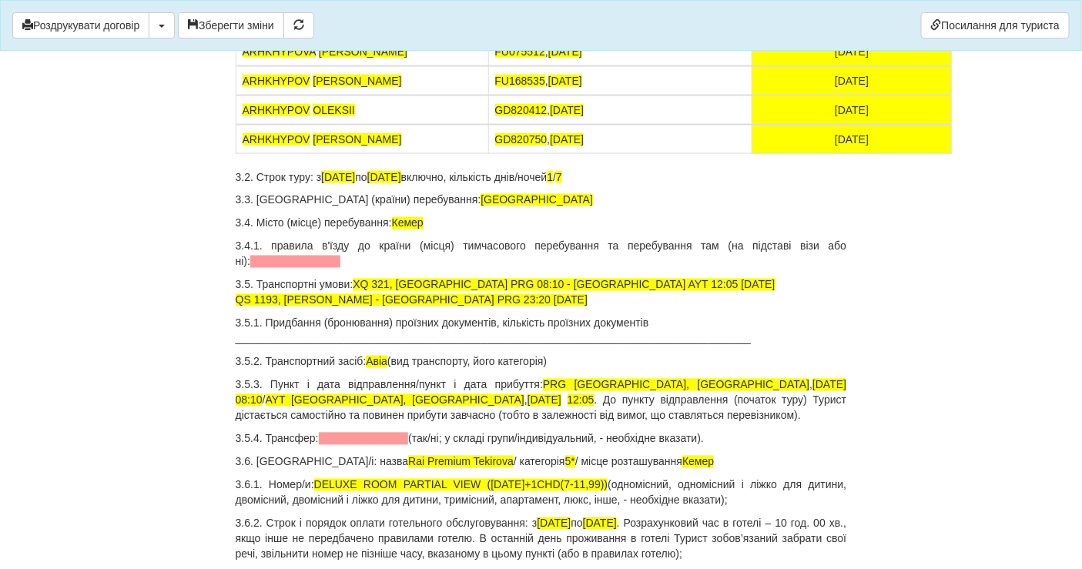
scroll to position [770, 0]
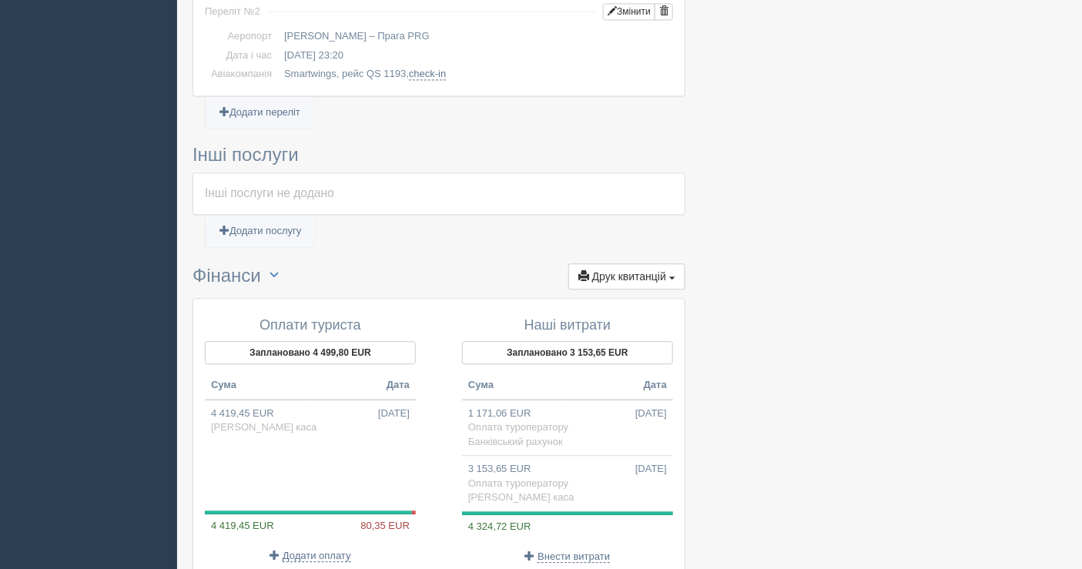
scroll to position [1278, 0]
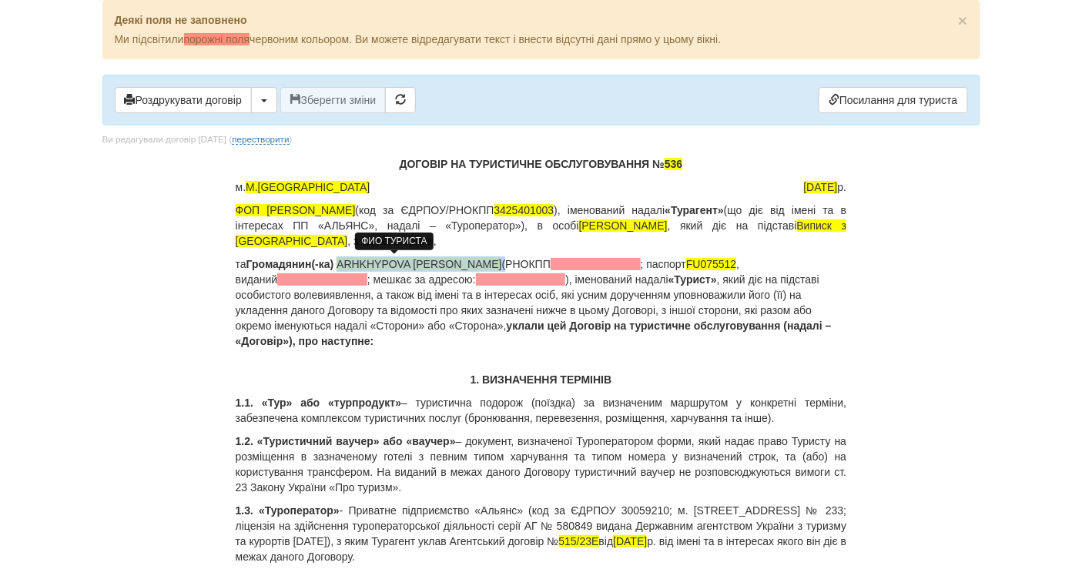
drag, startPoint x: 450, startPoint y: 263, endPoint x: 340, endPoint y: 258, distance: 109.5
click at [340, 258] on p "та Громадянин(-ка) ARHKHYPOVA IRYNA (РНОКПП ; паспорт FU075512 , виданий ; мешк…" at bounding box center [542, 302] width 612 height 92
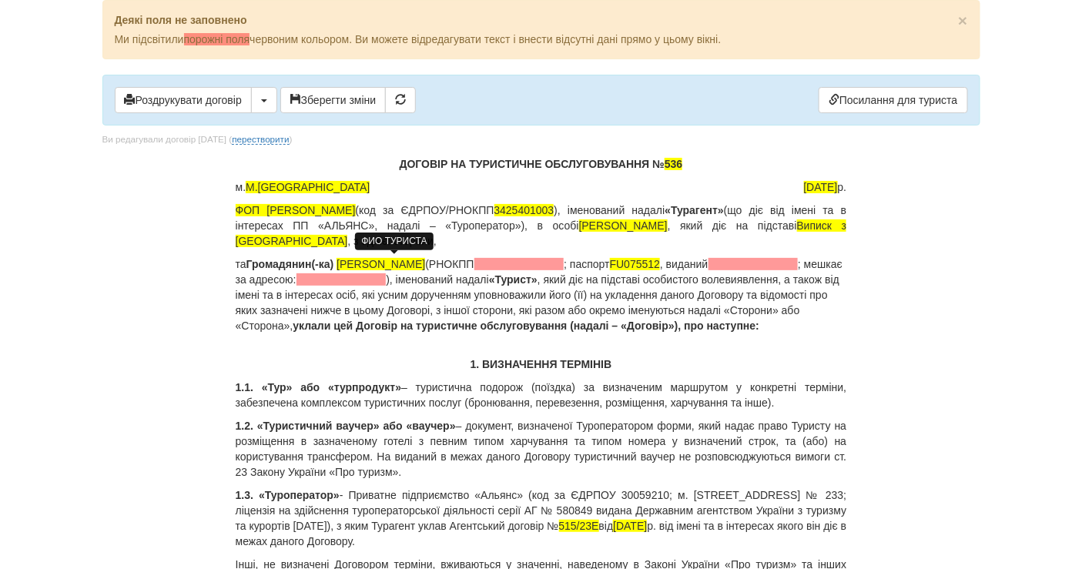
click at [400, 263] on span "Архипова Ырина" at bounding box center [381, 264] width 89 height 12
click at [418, 267] on span "Архипова Ірина" at bounding box center [381, 264] width 89 height 12
drag, startPoint x: 479, startPoint y: 260, endPoint x: 340, endPoint y: 263, distance: 139.5
click at [340, 263] on span "Архипова Ірина Анатоліївна" at bounding box center [381, 264] width 89 height 12
copy span "Архипова Ірина Анатоліївна"
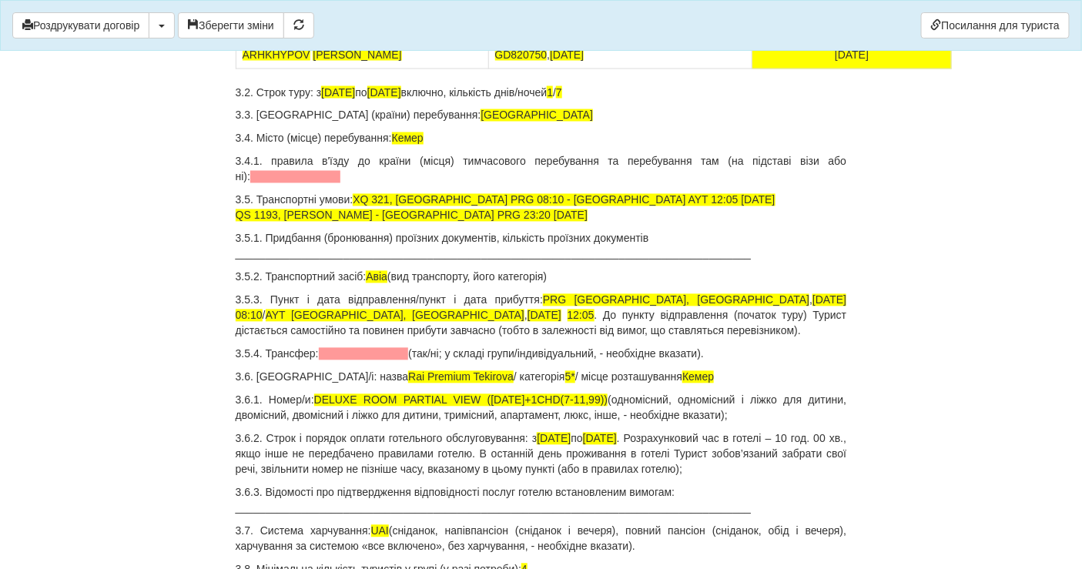
scroll to position [856, 0]
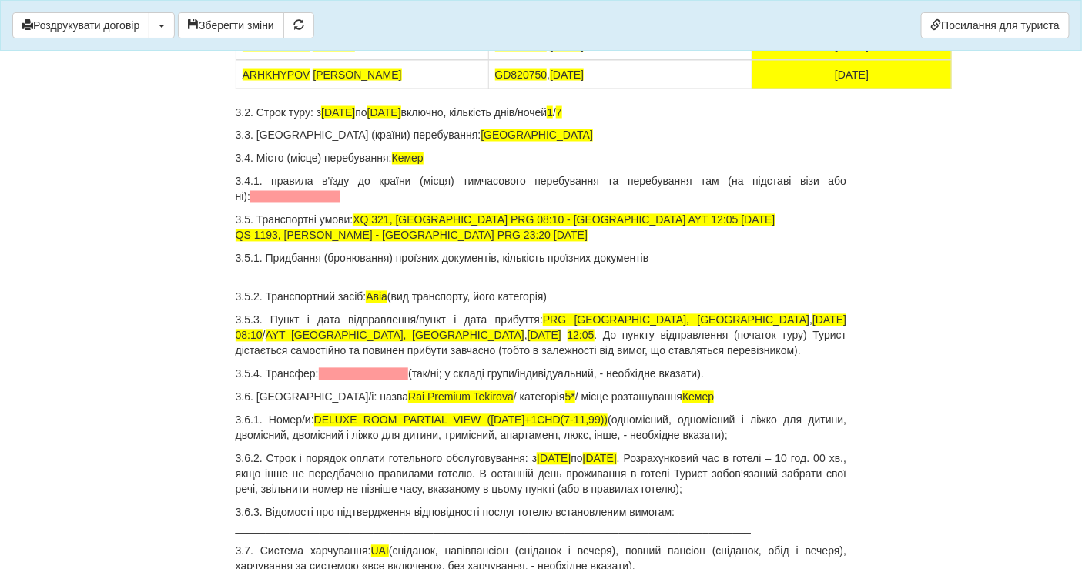
click at [511, 243] on p "3.5. Транспортні умови: XQ 321, Прага PRG 08:10 - Анталія AYT 12:05 10.09.2025 …" at bounding box center [542, 228] width 612 height 31
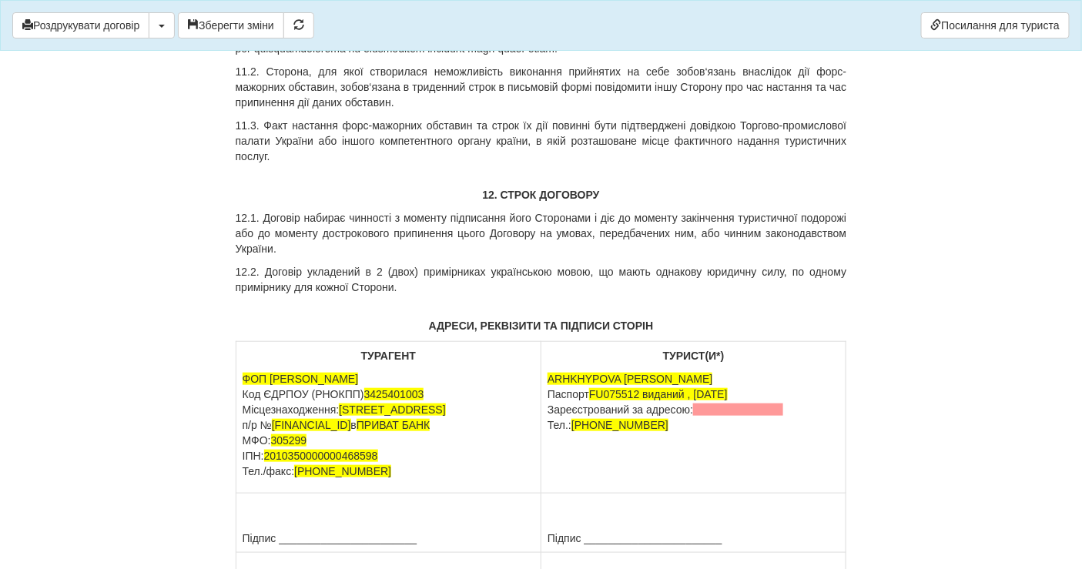
scroll to position [8130, 0]
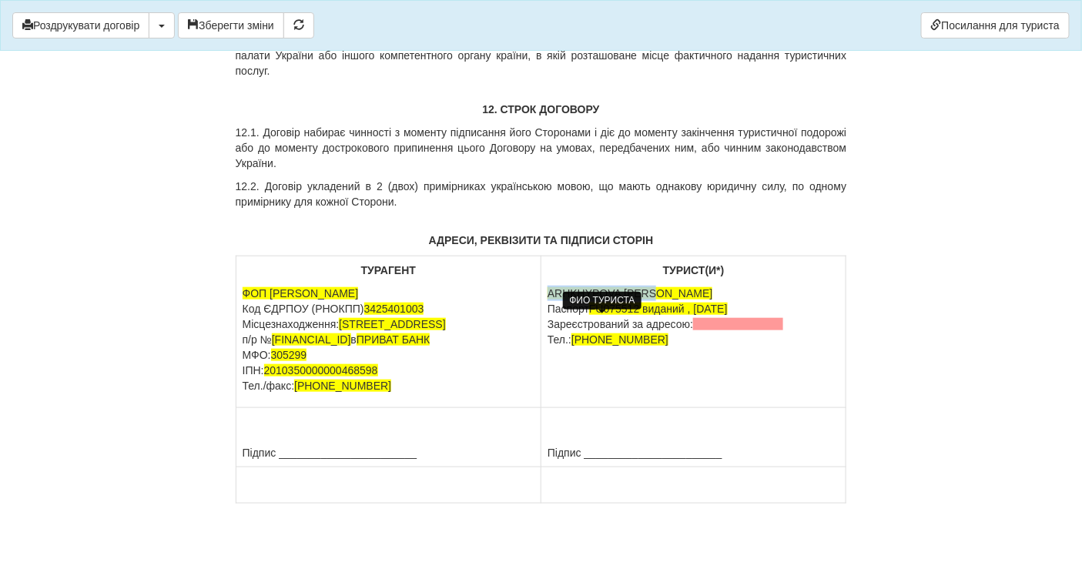
drag, startPoint x: 655, startPoint y: 320, endPoint x: 548, endPoint y: 317, distance: 107.1
click at [548, 317] on p "ARHKHYPOVA IRYNA Паспорт FU075512 виданий , 07.08.2019 Зареєстрований за адресо…" at bounding box center [694, 317] width 292 height 62
click at [560, 314] on p "Архипова Ірина Анатоліївна Паспорт FU075512 виданий , 07.08.2019 Зареєстрований…" at bounding box center [694, 317] width 292 height 62
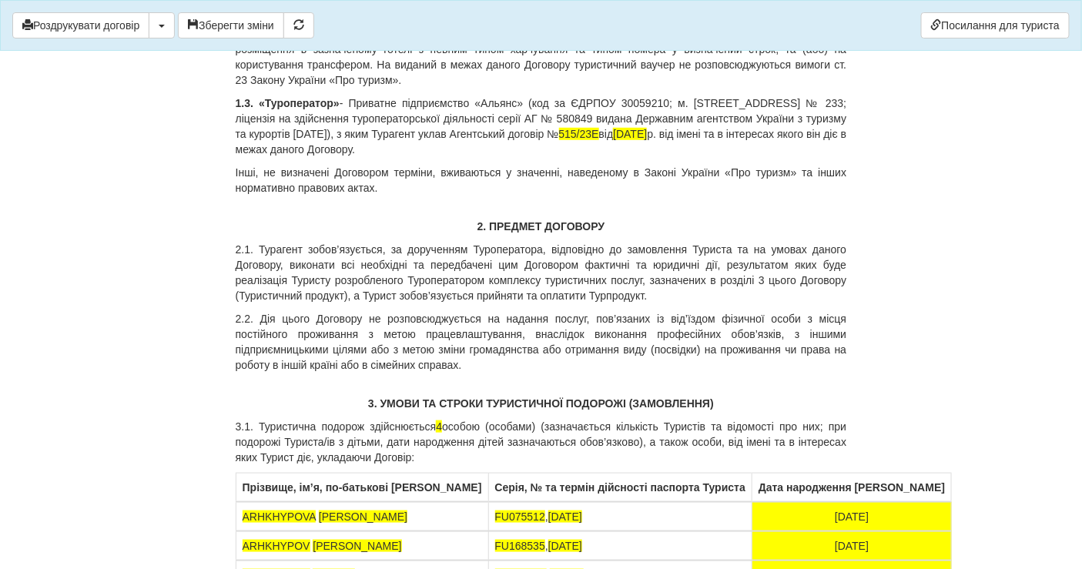
scroll to position [0, 0]
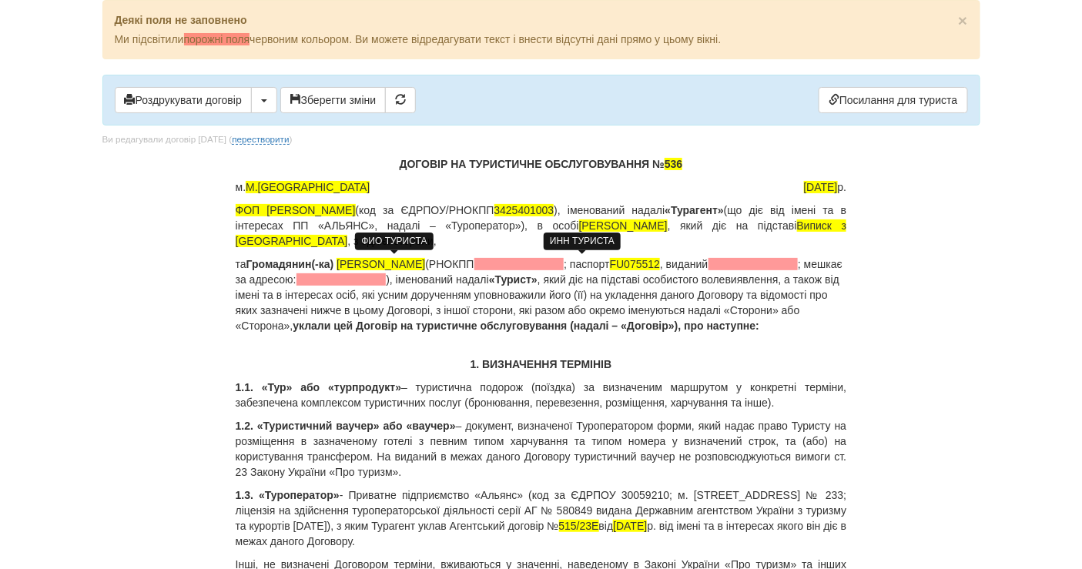
click at [563, 258] on span at bounding box center [519, 264] width 90 height 12
click at [565, 259] on span at bounding box center [519, 264] width 90 height 12
click at [533, 265] on p "та Громадянин(-ка) Архипова Ірина Анатоліївна (РНОКПП ; паспорт FU075512 , вида…" at bounding box center [542, 294] width 612 height 77
click at [545, 262] on span at bounding box center [519, 264] width 90 height 12
click at [545, 263] on span at bounding box center [519, 264] width 90 height 12
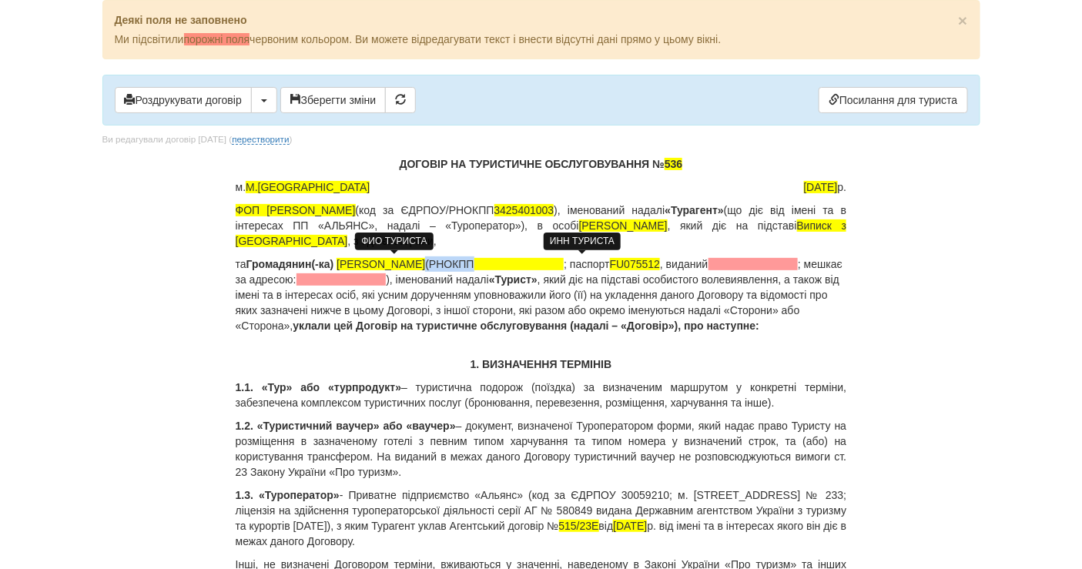
click at [552, 263] on span at bounding box center [519, 264] width 90 height 12
click at [565, 266] on span at bounding box center [519, 264] width 90 height 12
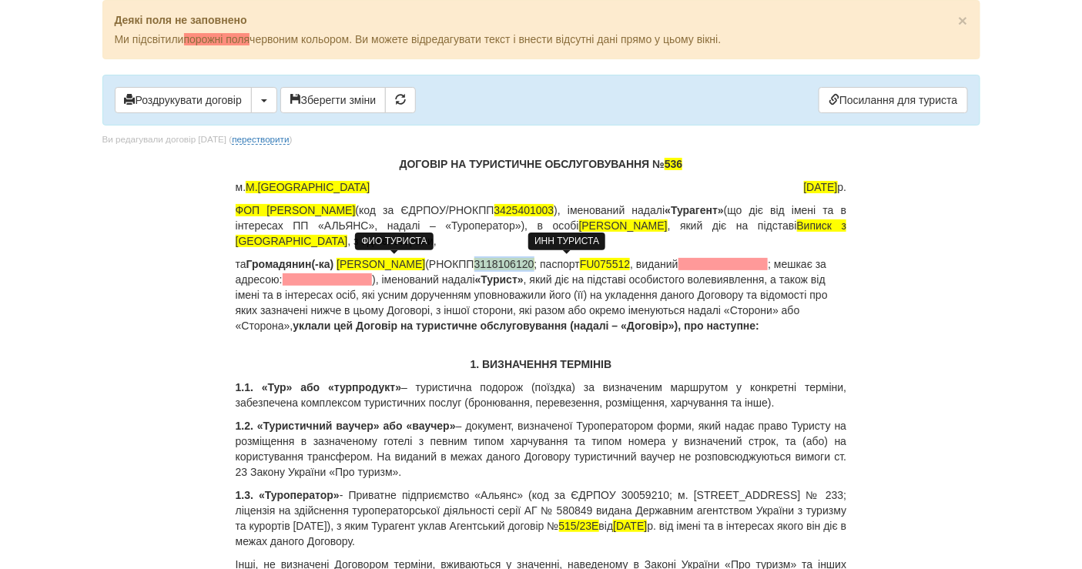
drag, startPoint x: 538, startPoint y: 266, endPoint x: 595, endPoint y: 260, distance: 57.3
click at [535, 260] on span "3118106120" at bounding box center [504, 264] width 60 height 12
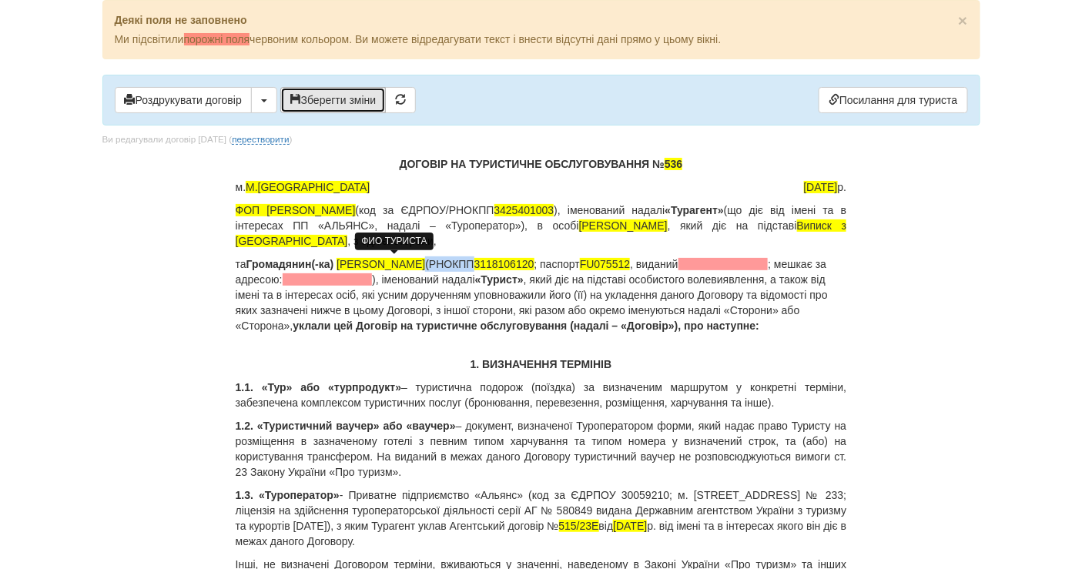
click at [339, 96] on button "Зберегти зміни" at bounding box center [333, 100] width 106 height 26
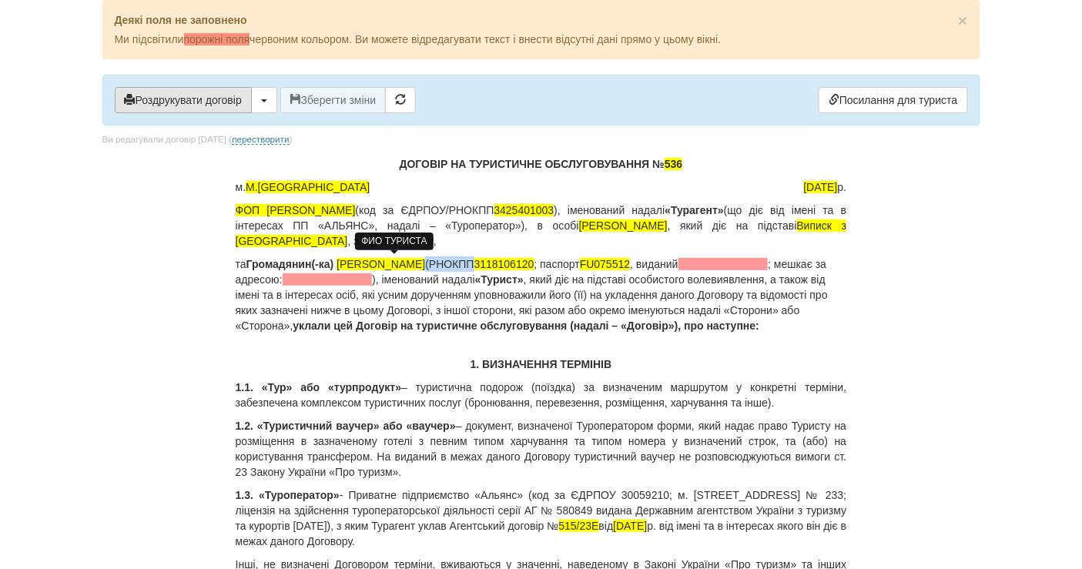
click at [197, 99] on button "Роздрукувати договір" at bounding box center [183, 100] width 137 height 26
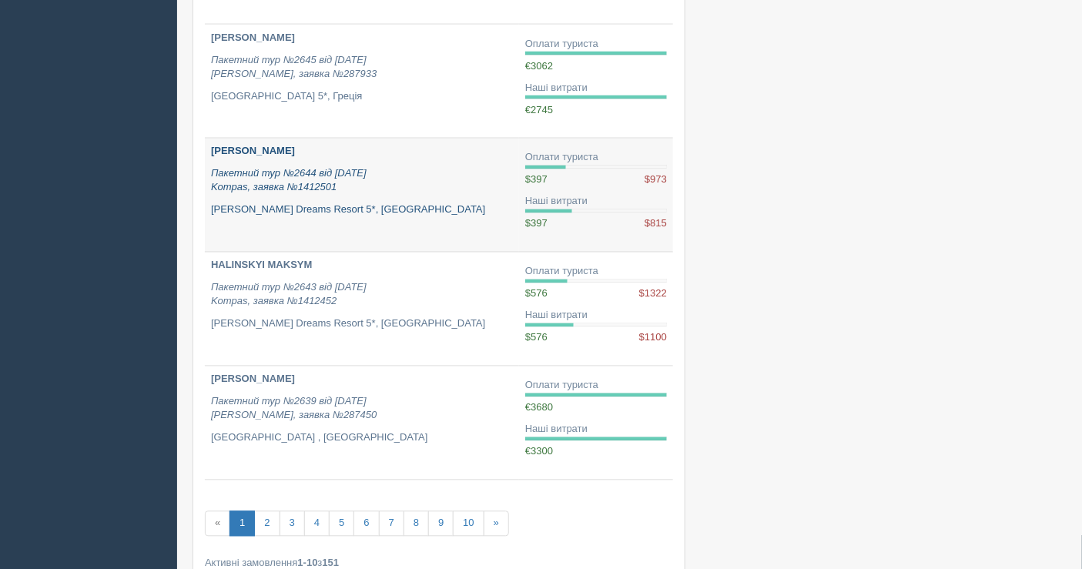
scroll to position [856, 0]
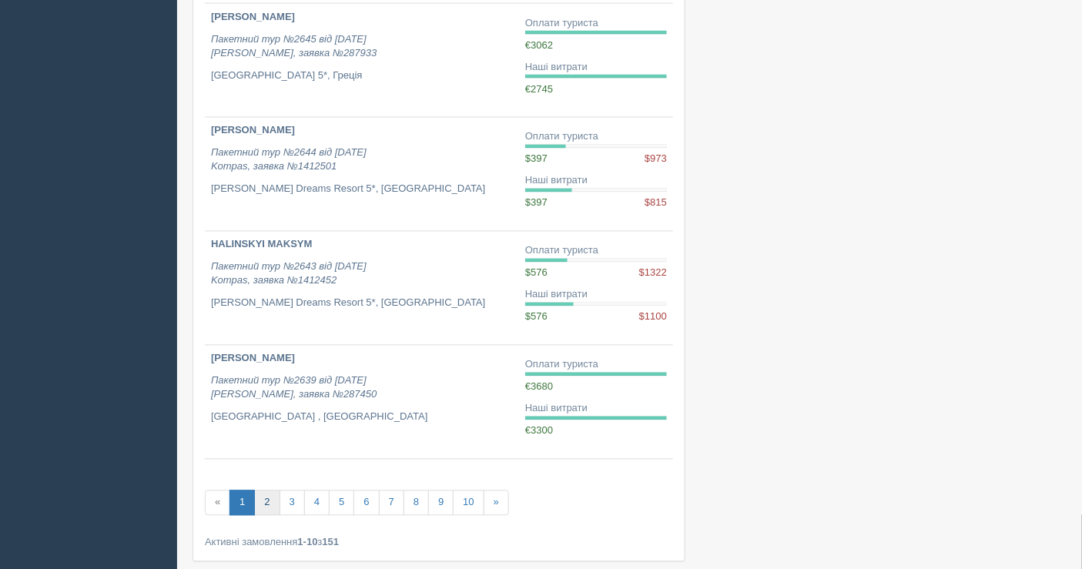
click at [259, 498] on link "2" at bounding box center [266, 503] width 25 height 25
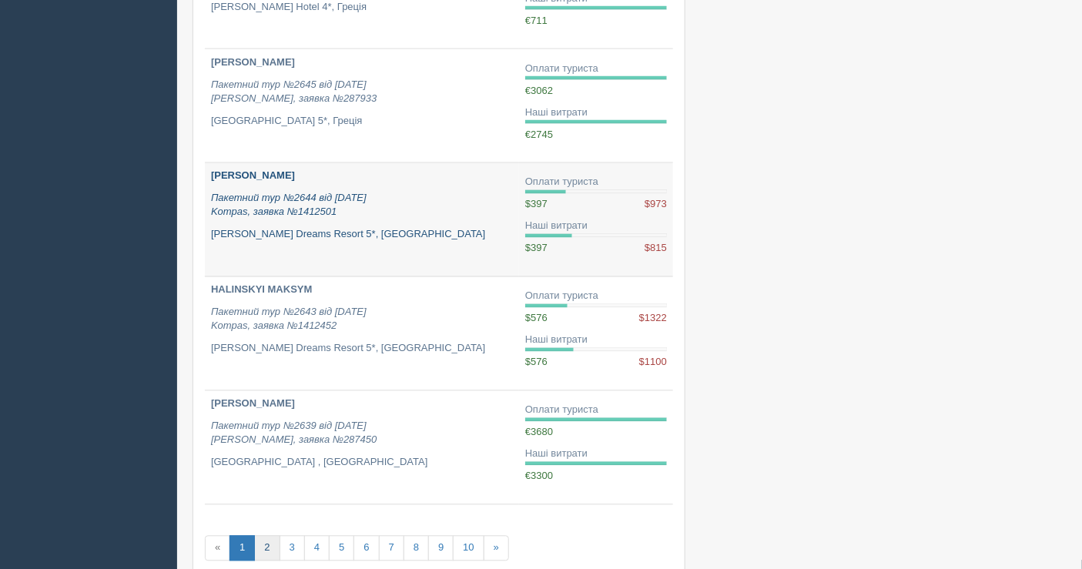
scroll to position [928, 0]
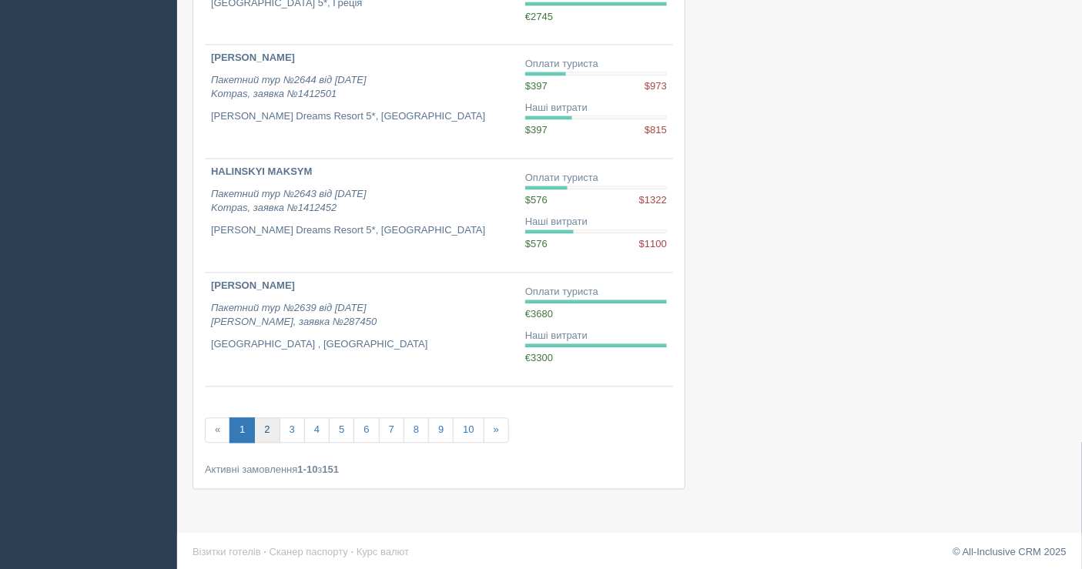
click at [262, 427] on link "2" at bounding box center [266, 430] width 25 height 25
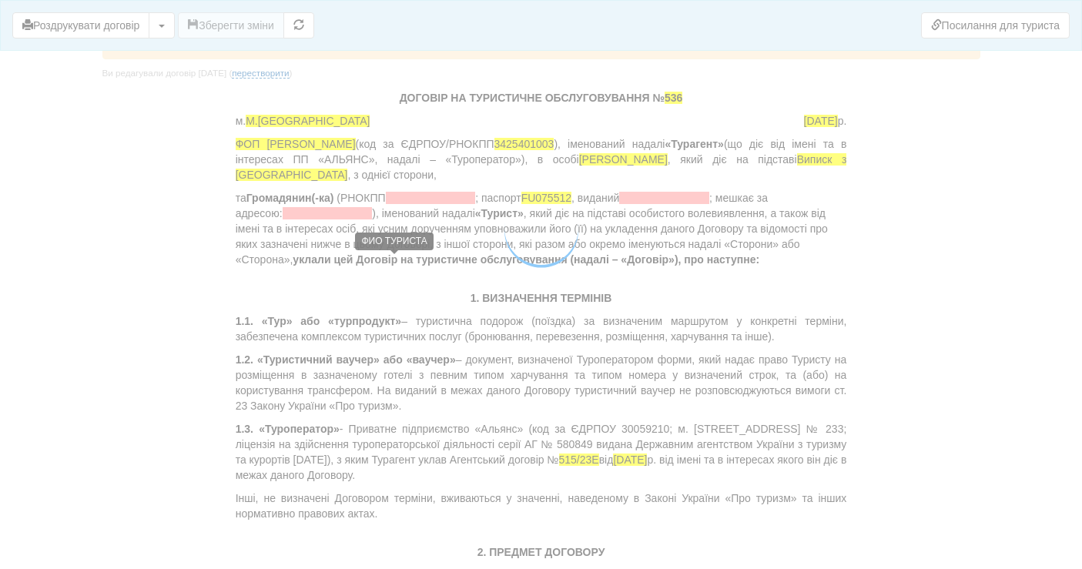
scroll to position [513, 0]
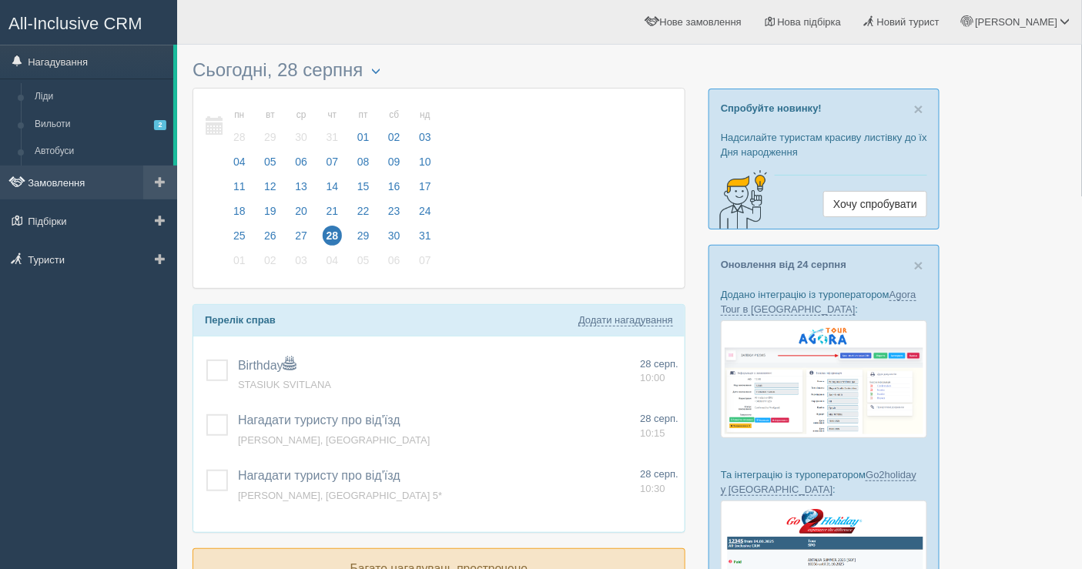
click at [87, 176] on link "Замовлення" at bounding box center [88, 183] width 177 height 34
click at [83, 170] on link "Замовлення" at bounding box center [88, 183] width 177 height 34
